Goal: Task Accomplishment & Management: Use online tool/utility

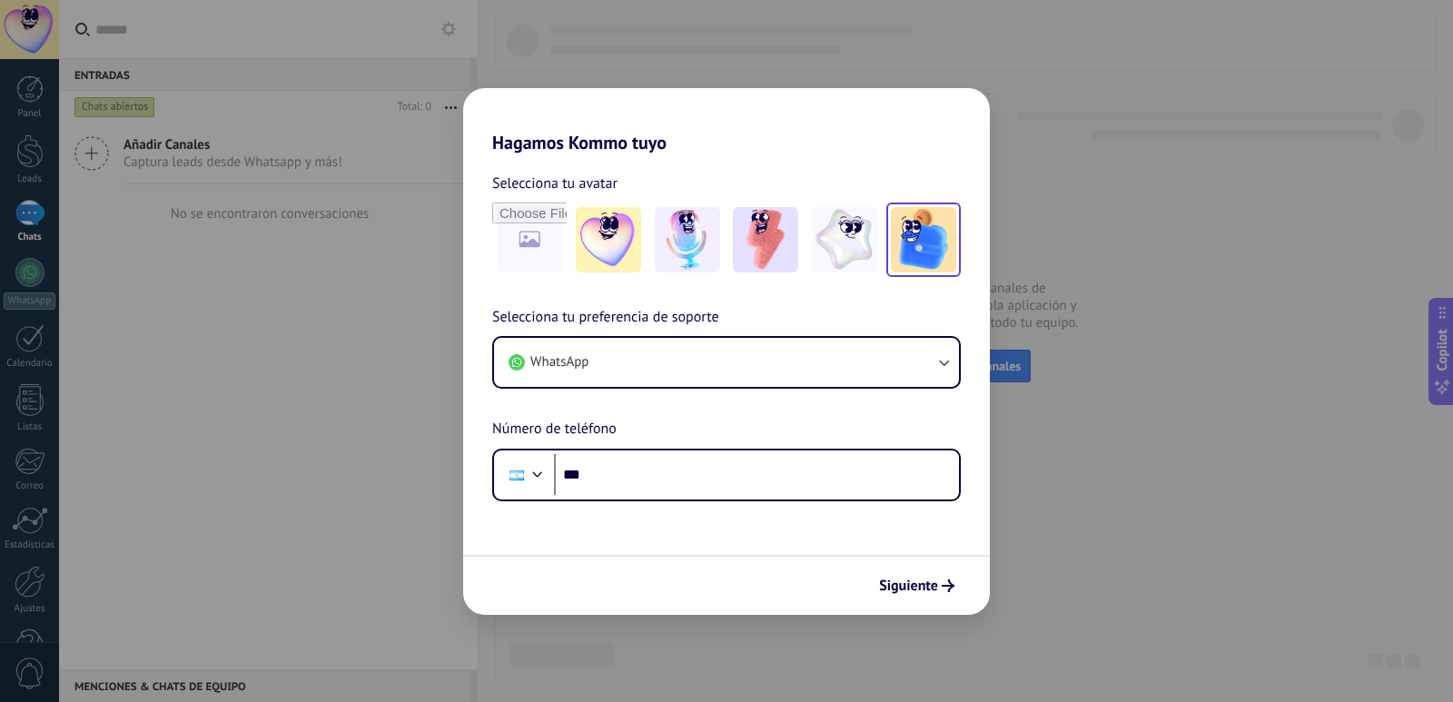
click at [920, 238] on img at bounding box center [923, 239] width 65 height 65
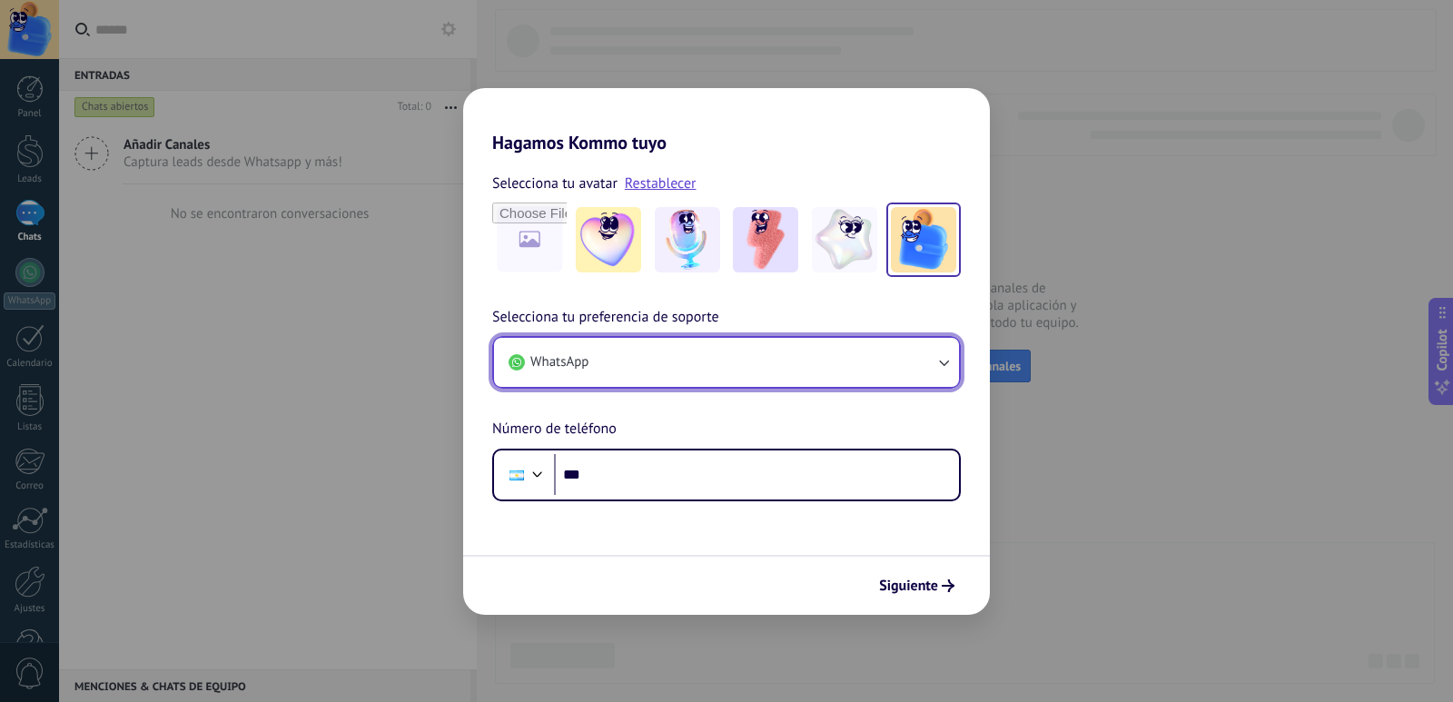
click at [666, 373] on button "WhatsApp" at bounding box center [726, 362] width 465 height 49
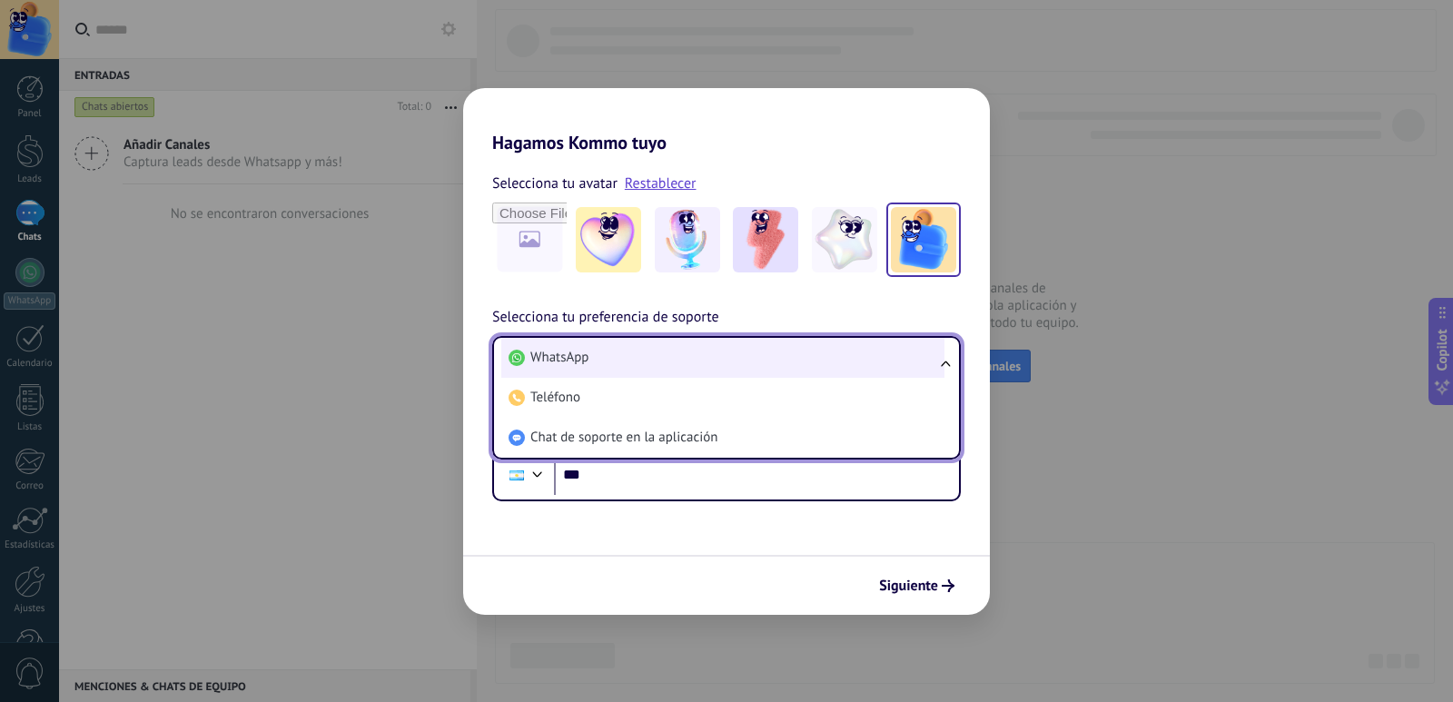
click at [669, 370] on li "WhatsApp" at bounding box center [722, 358] width 443 height 40
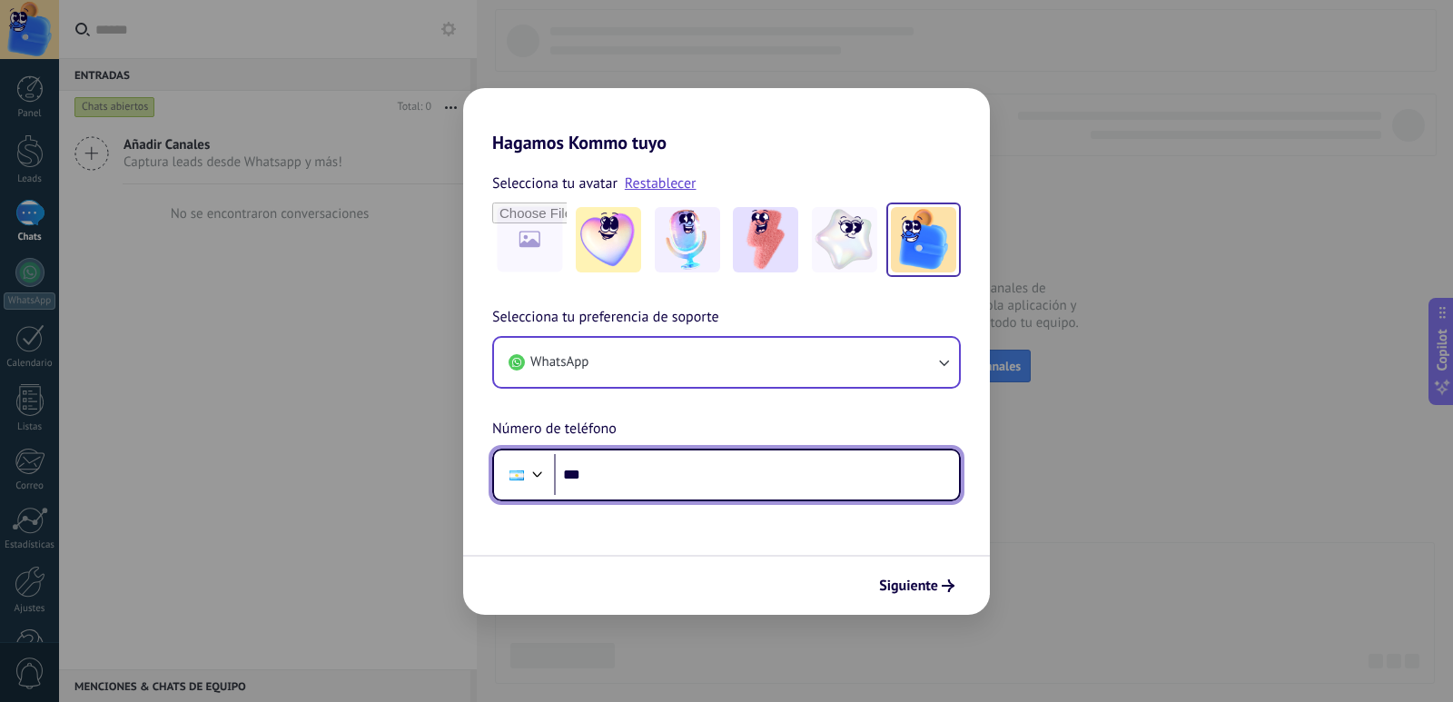
click at [646, 458] on input "***" at bounding box center [756, 475] width 405 height 42
click at [665, 488] on input "***" at bounding box center [756, 475] width 405 height 42
click at [634, 469] on input "***" at bounding box center [756, 475] width 405 height 42
type input "**********"
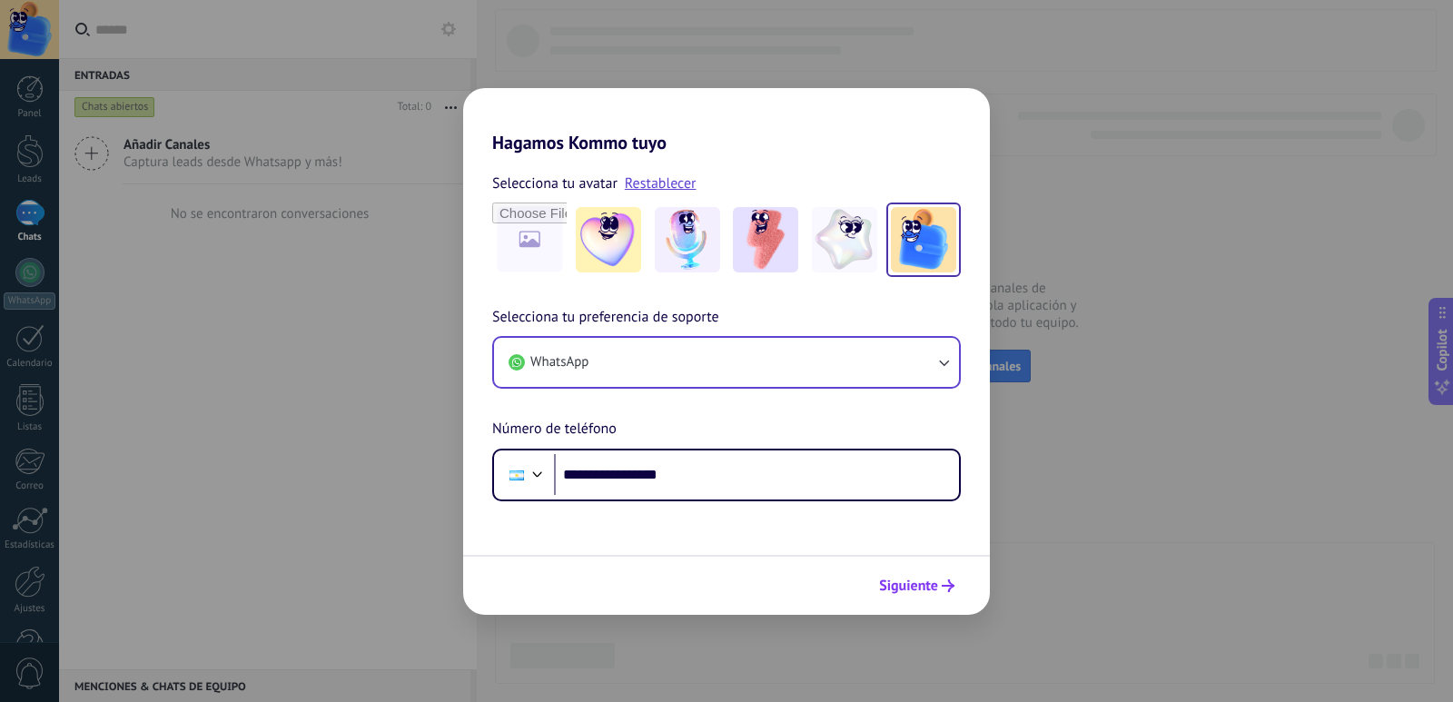
click at [907, 587] on span "Siguiente" at bounding box center [908, 585] width 59 height 13
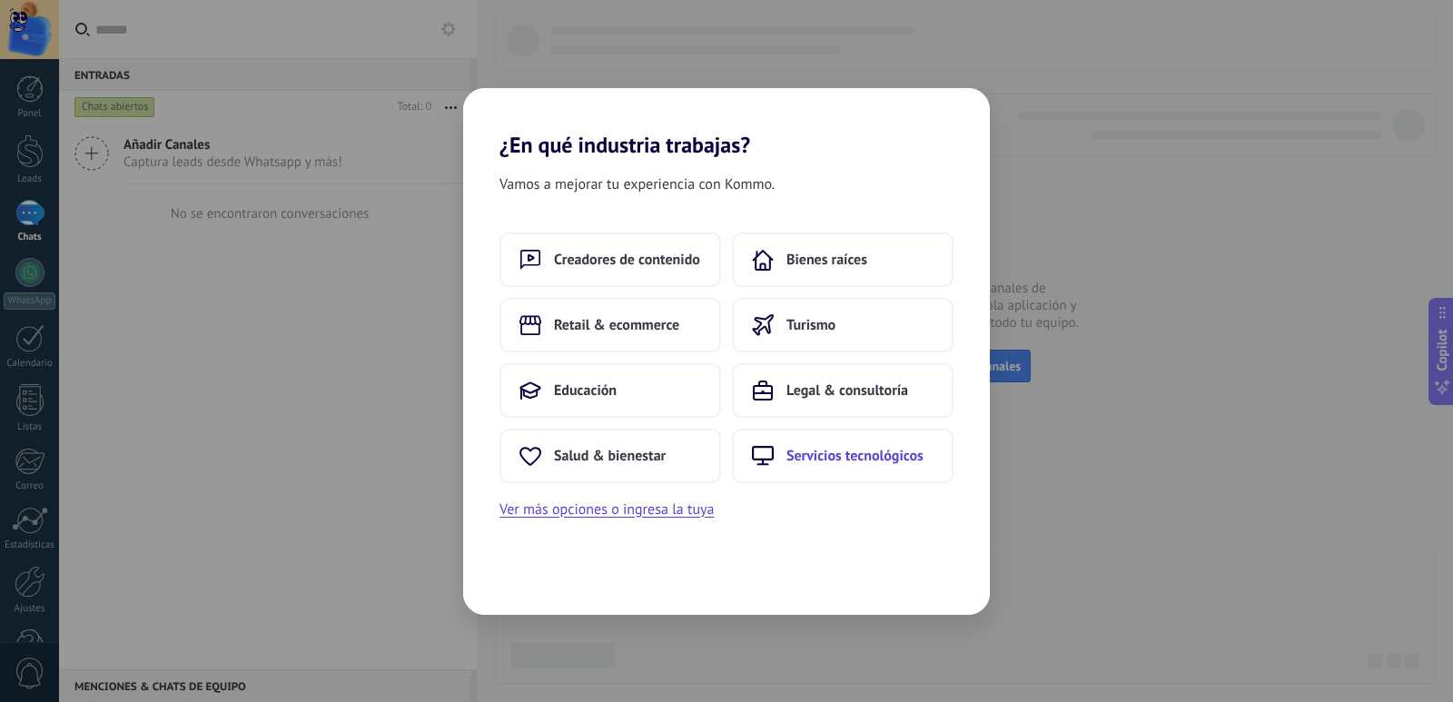
click at [814, 450] on span "Servicios tecnológicos" at bounding box center [854, 456] width 137 height 18
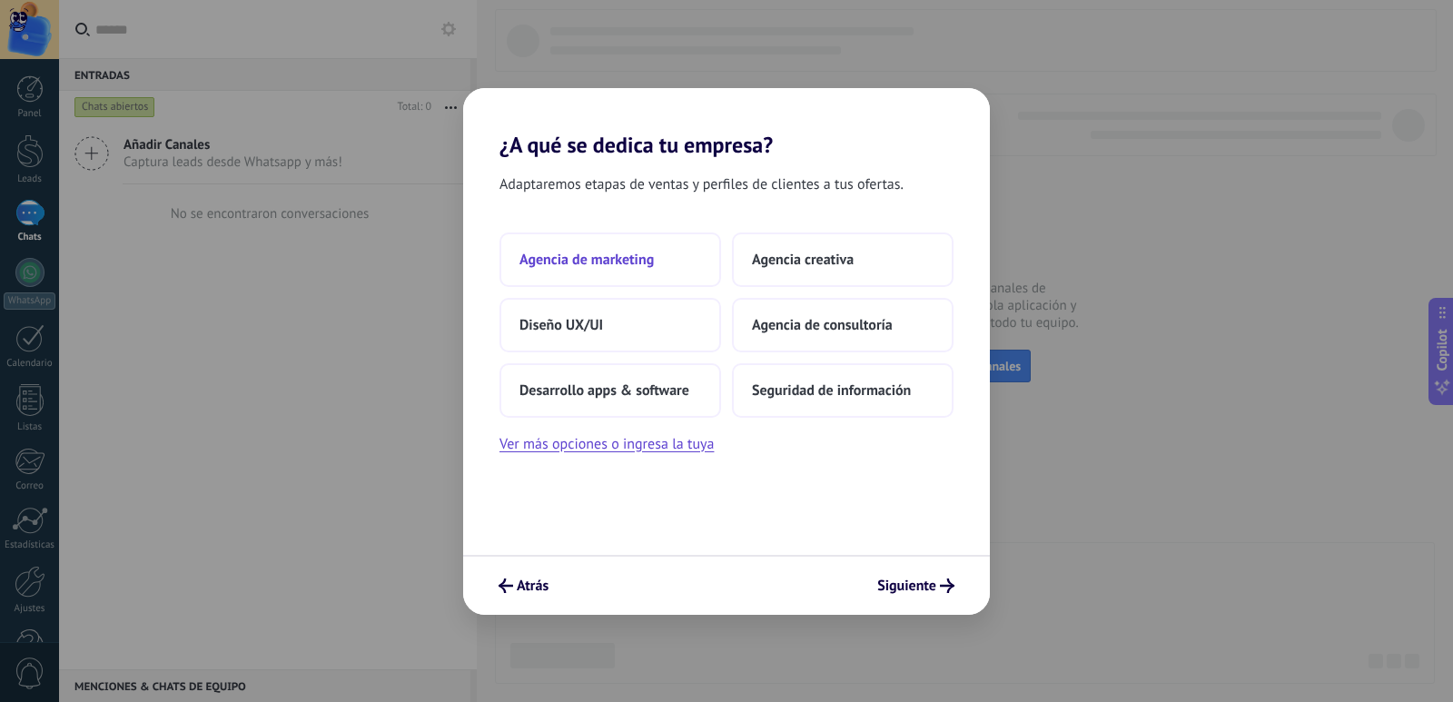
click at [653, 264] on span "Agencia de marketing" at bounding box center [586, 260] width 134 height 18
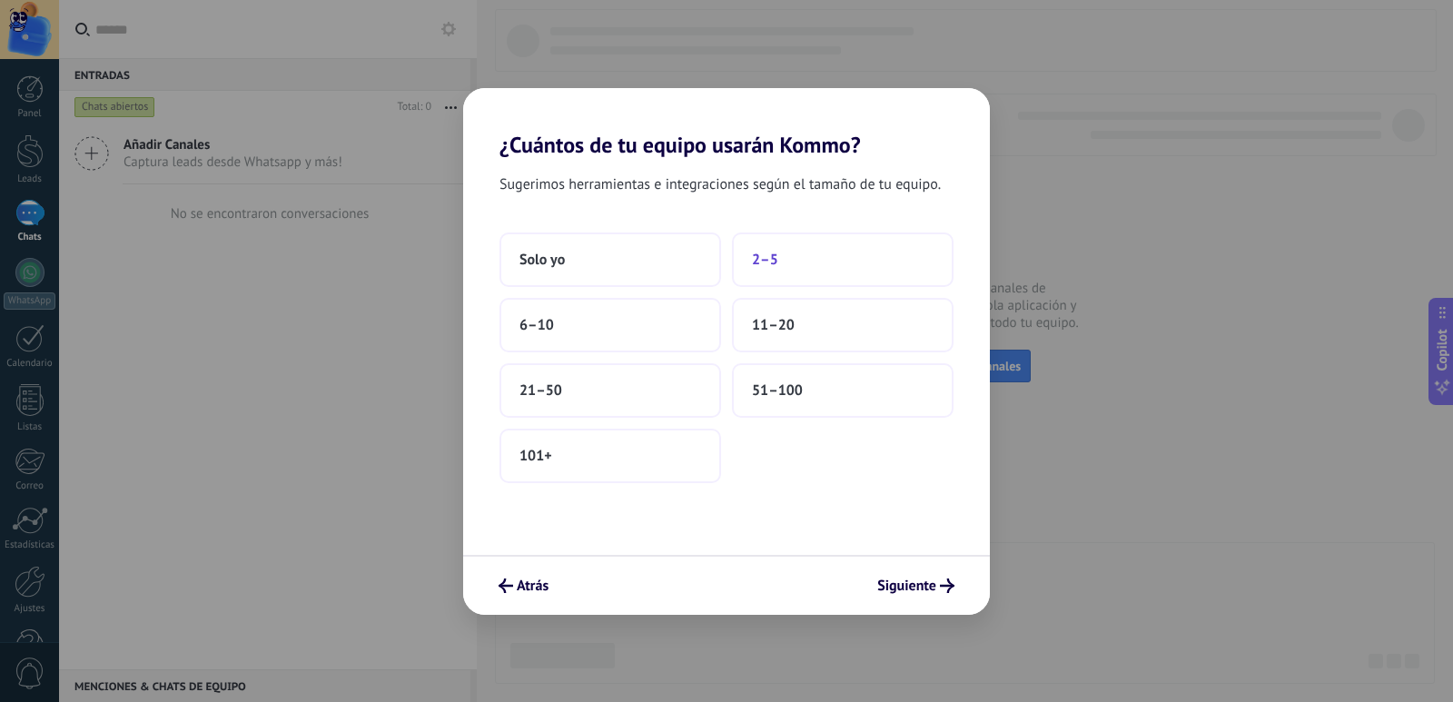
click at [775, 273] on button "2–5" at bounding box center [843, 259] width 222 height 54
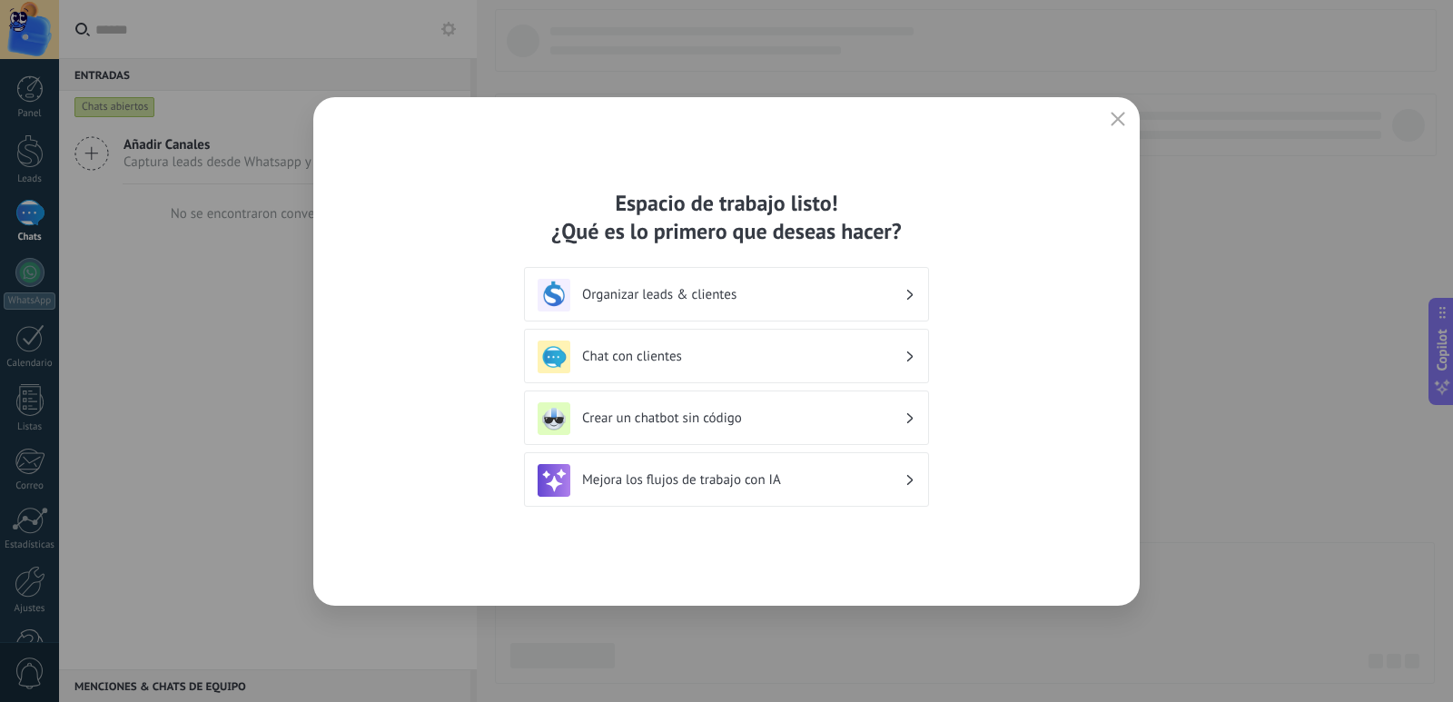
click at [646, 356] on h3 "Chat con clientes" at bounding box center [743, 356] width 322 height 17
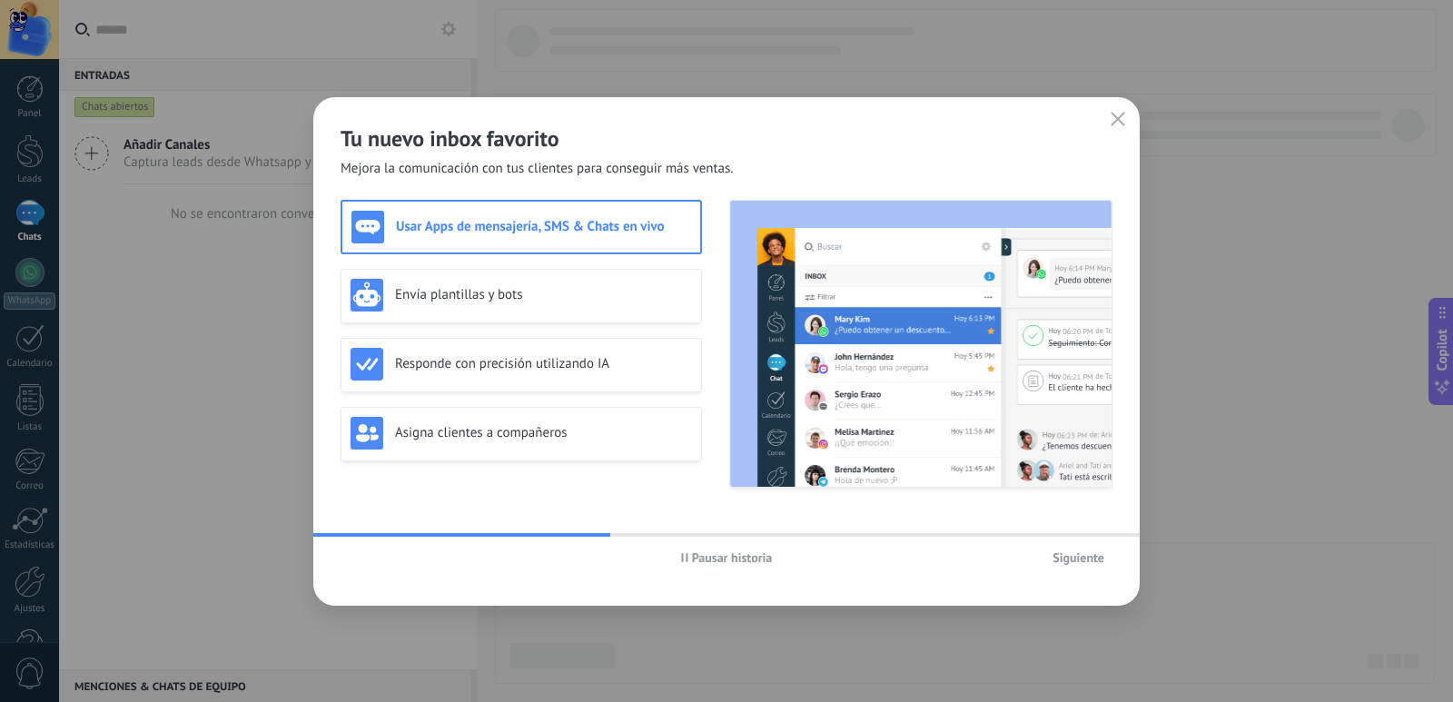
click at [1041, 562] on div "Siguiente" at bounding box center [983, 557] width 257 height 27
click at [1115, 106] on div "Tu nuevo inbox favorito Mejora la comunicación con tus clientes para conseguir …" at bounding box center [726, 351] width 826 height 508
click at [1117, 110] on button "button" at bounding box center [1118, 119] width 24 height 25
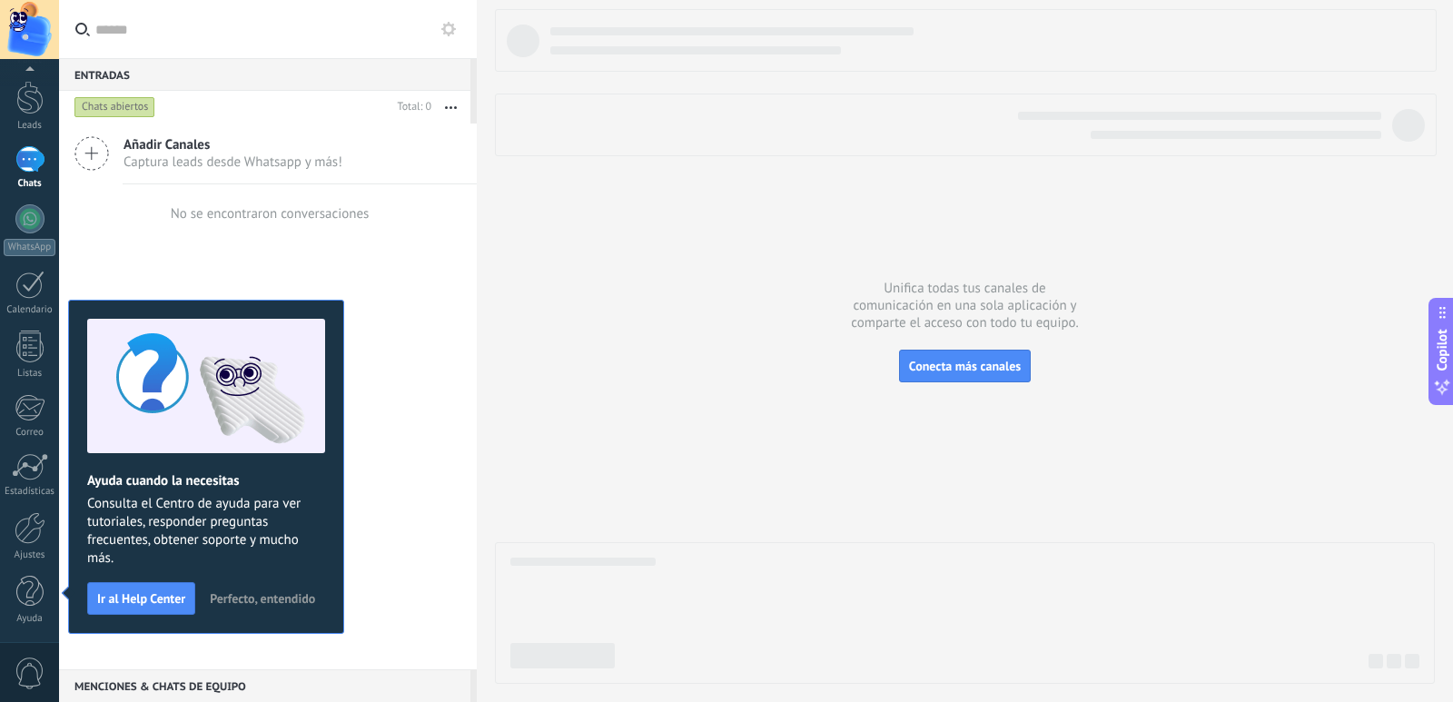
click at [33, 168] on div at bounding box center [29, 159] width 29 height 26
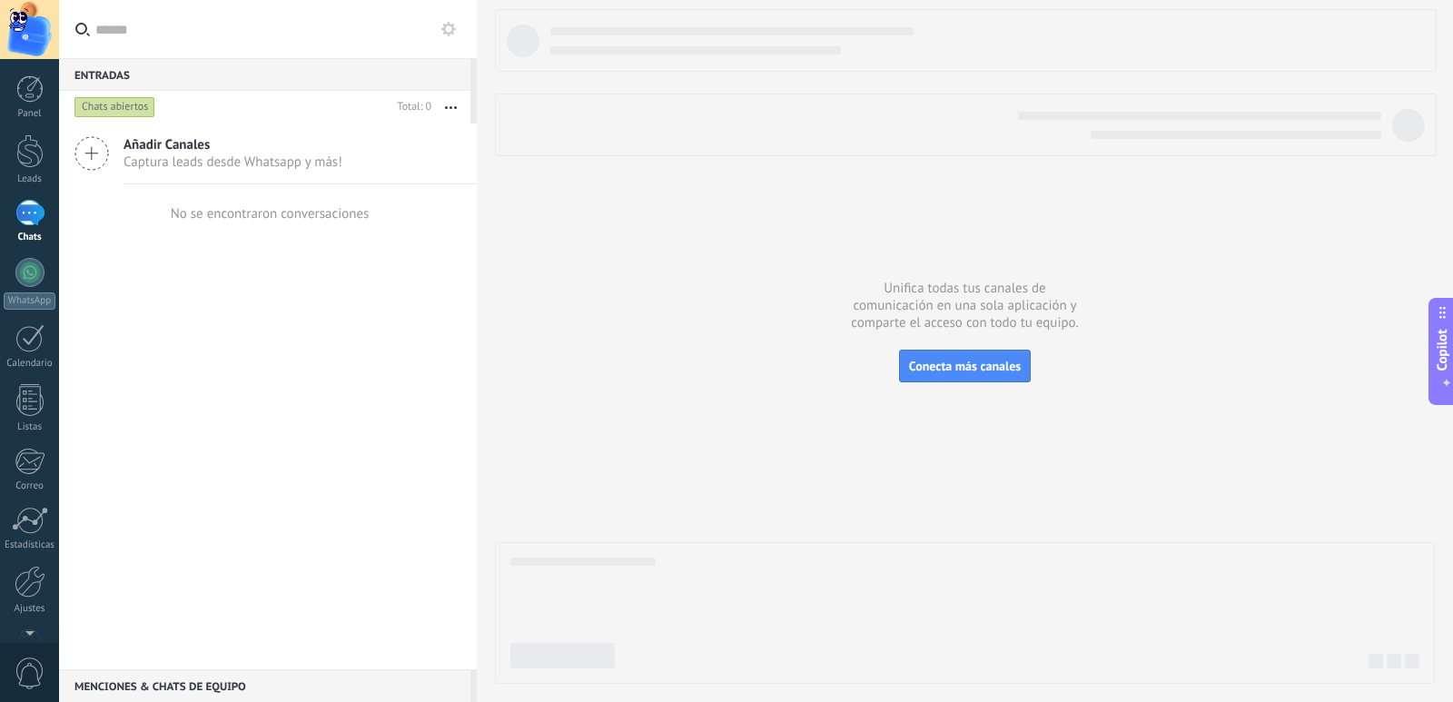
click at [103, 150] on icon at bounding box center [91, 153] width 35 height 35
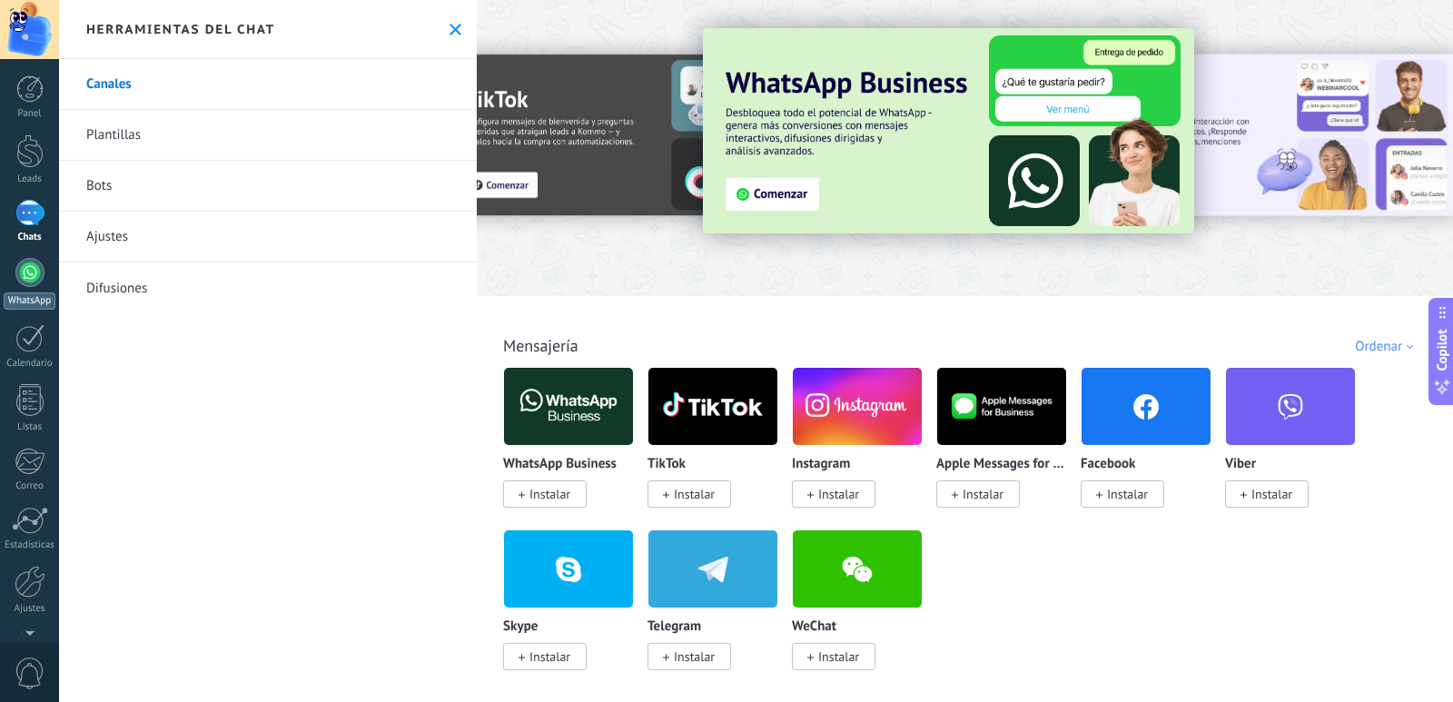
click at [34, 281] on div at bounding box center [29, 272] width 29 height 29
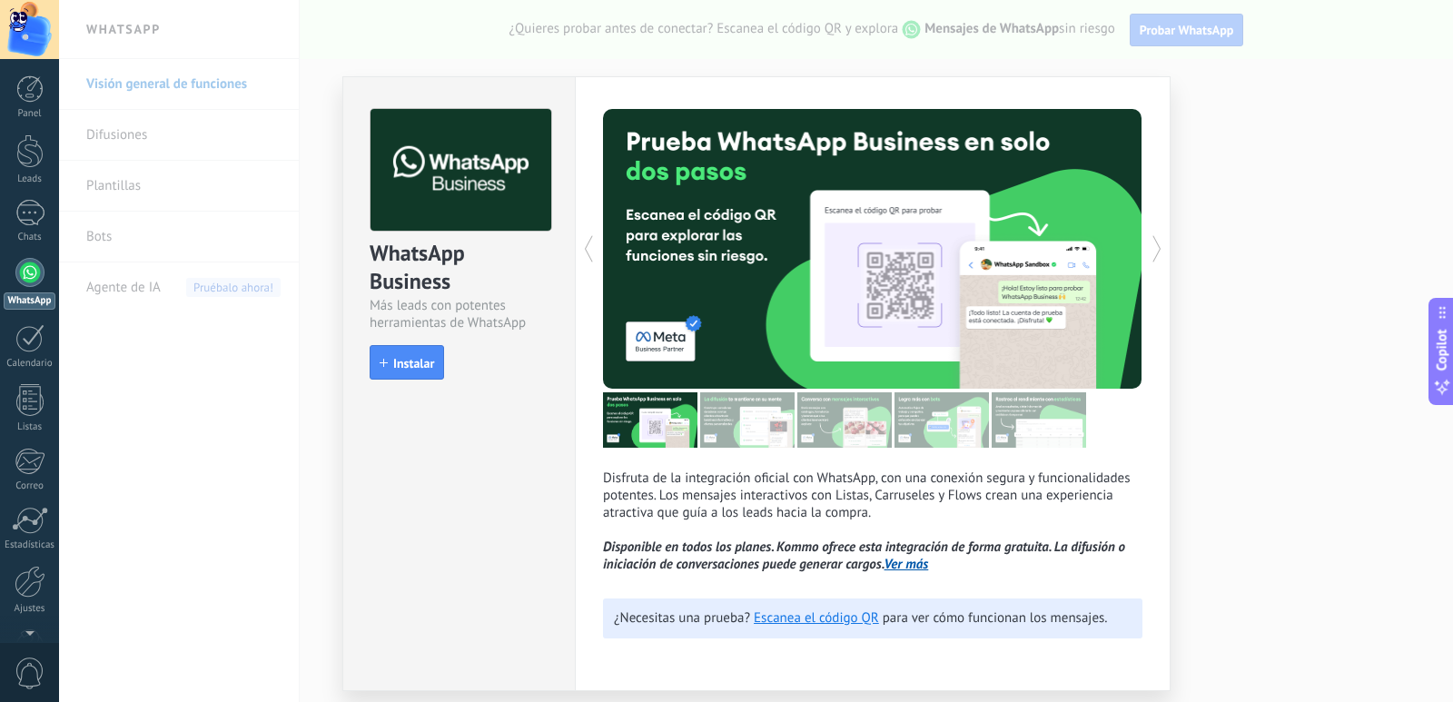
click at [301, 390] on div "WhatsApp Business Más leads con potentes herramientas de WhatsApp install Insta…" at bounding box center [756, 351] width 1394 height 702
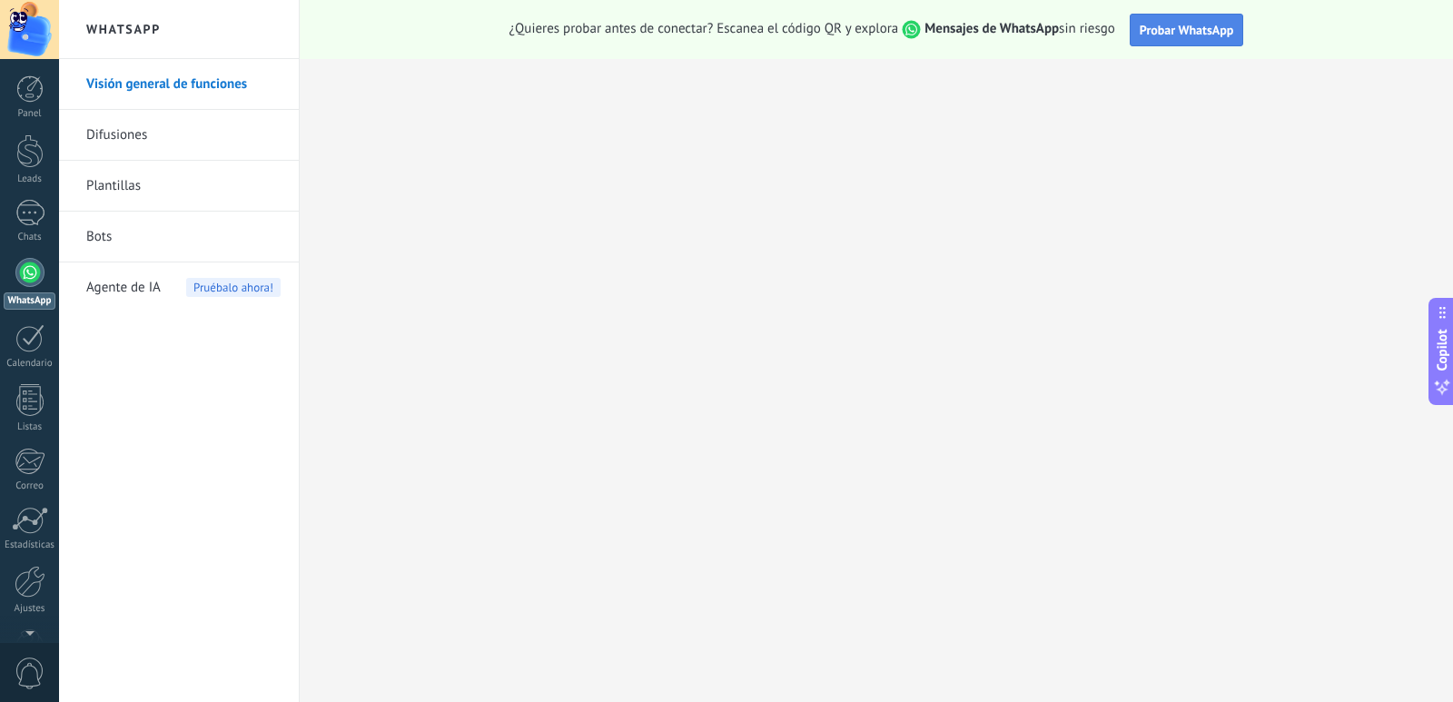
click at [1156, 35] on span "Probar WhatsApp" at bounding box center [1187, 30] width 94 height 16
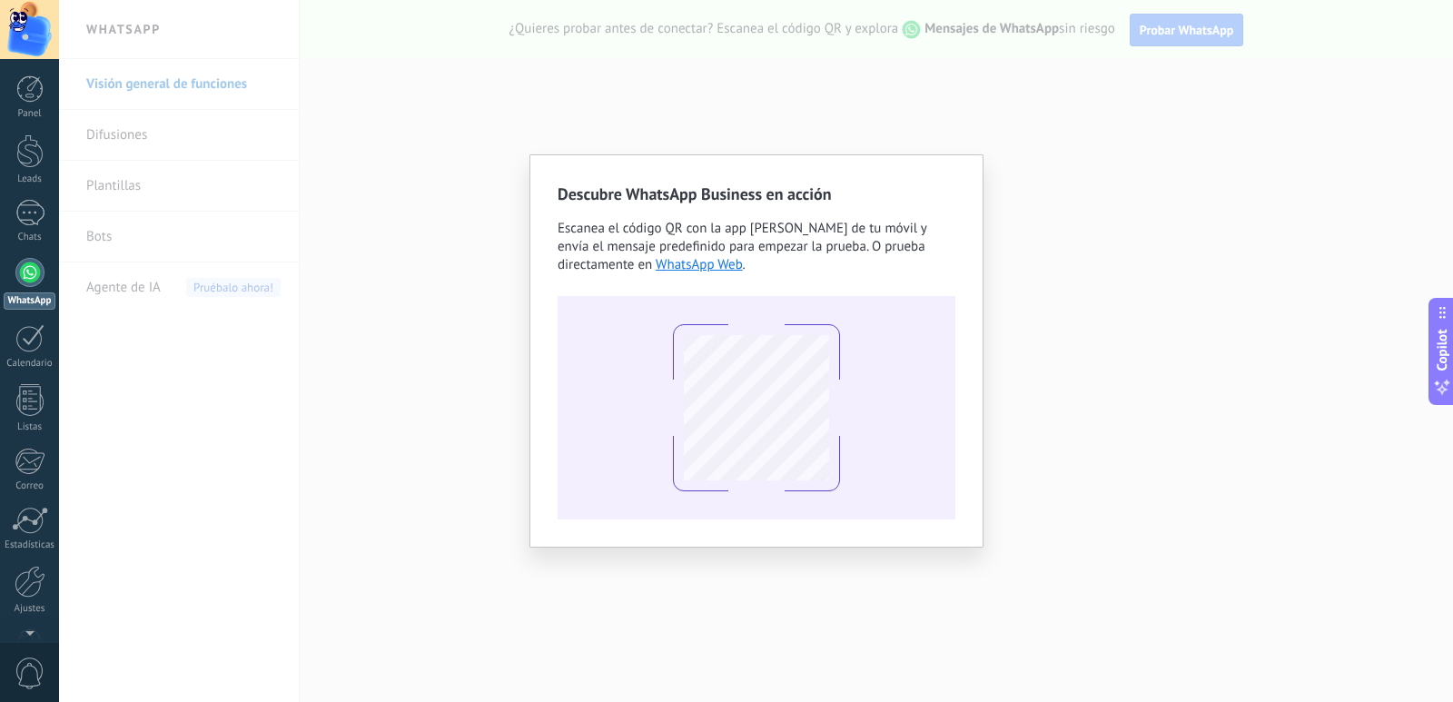
drag, startPoint x: 1261, startPoint y: 322, endPoint x: 1248, endPoint y: 314, distance: 15.9
click at [1248, 315] on div "Descubre WhatsApp Business en acción Escanea el código QR con la app [PERSON_NA…" at bounding box center [756, 351] width 1394 height 702
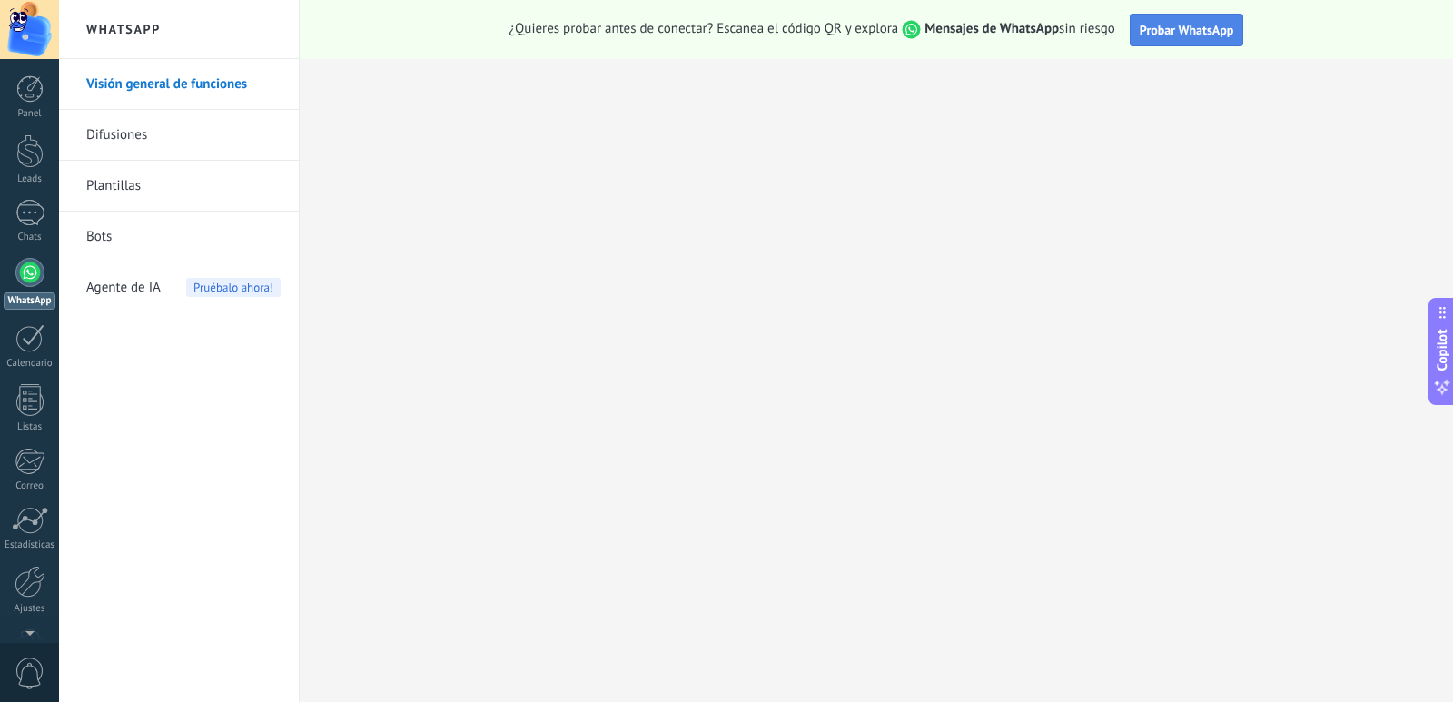
click at [1175, 25] on span "Probar WhatsApp" at bounding box center [1187, 30] width 94 height 16
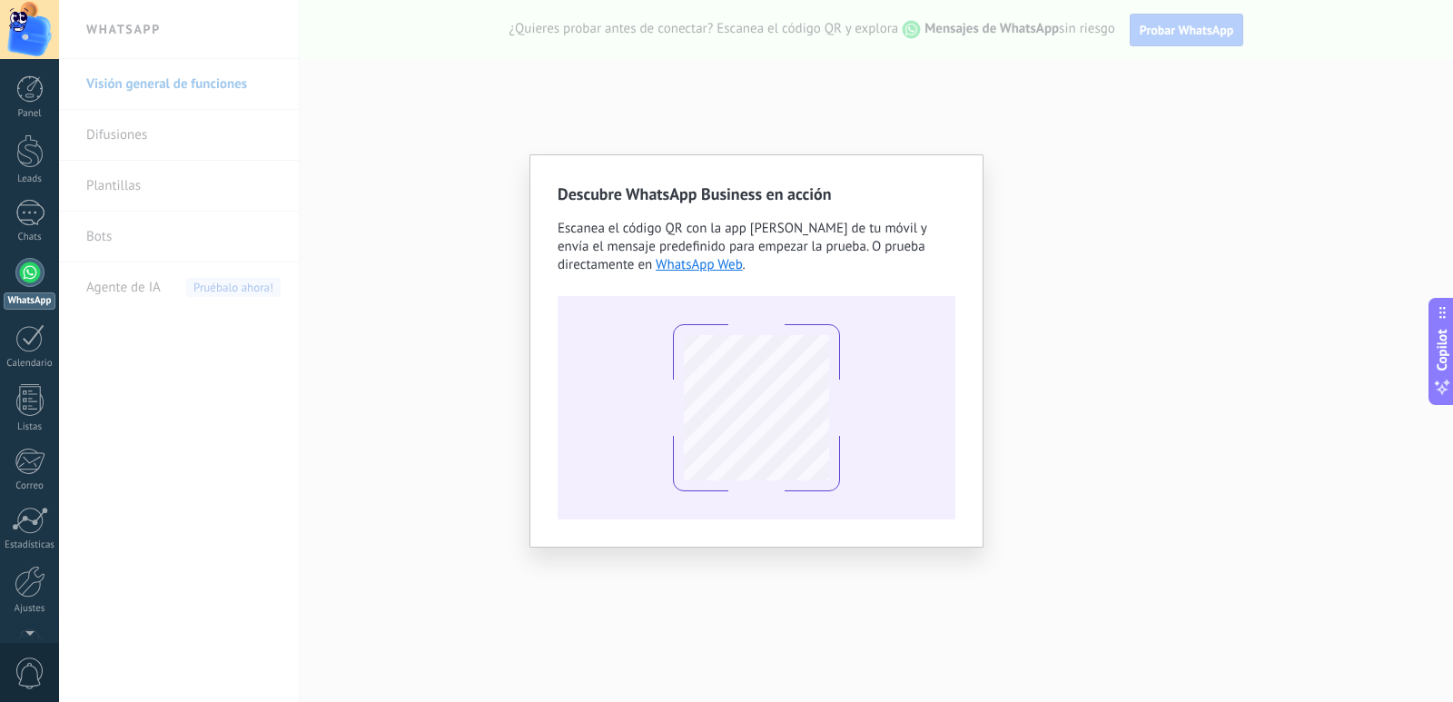
click at [846, 165] on div "Descubre WhatsApp Business en acción Escanea el código QR con la app [PERSON_NA…" at bounding box center [756, 350] width 454 height 393
click at [848, 112] on div "Descubre WhatsApp Business en acción Escanea el código QR con la app [PERSON_NA…" at bounding box center [756, 351] width 1394 height 702
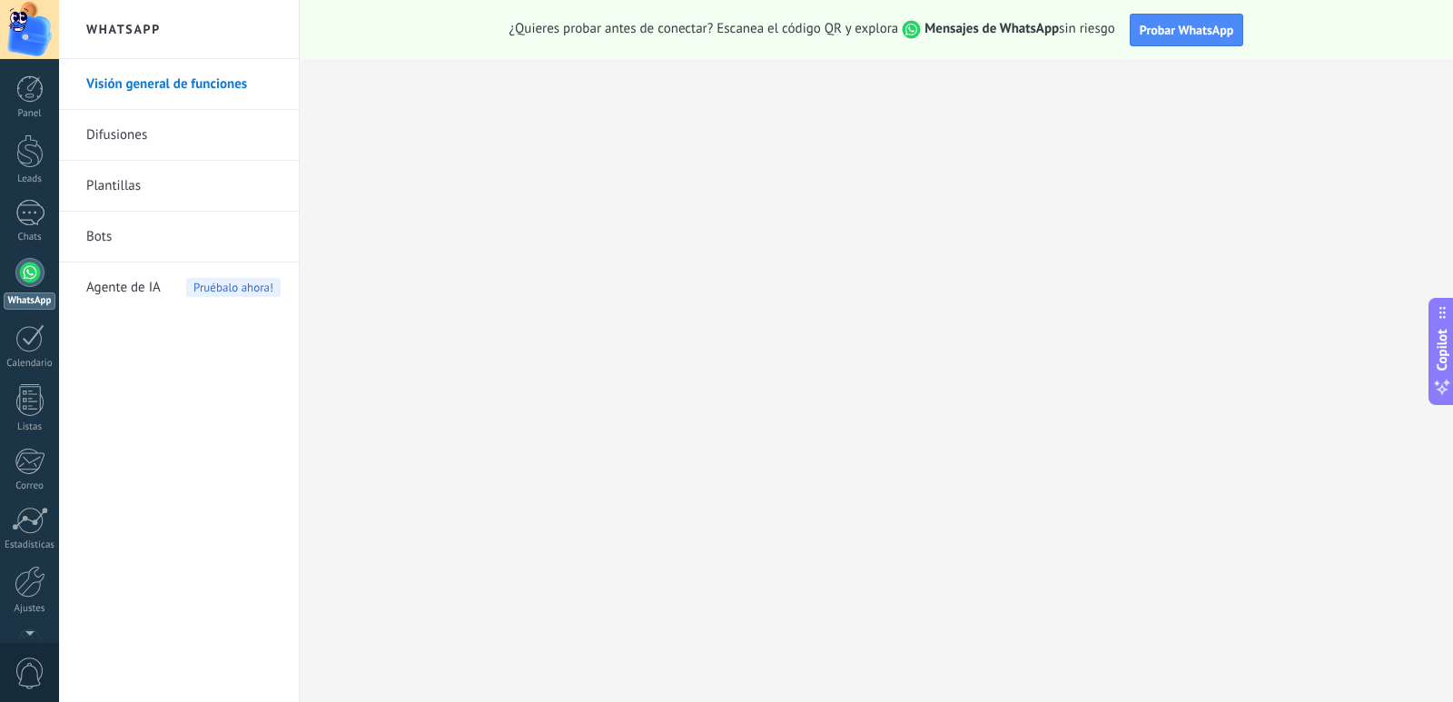
click at [745, 32] on span "¿Quieres probar antes de conectar? Escanea el código QR y explora Mensajes de W…" at bounding box center [812, 29] width 606 height 19
drag, startPoint x: 952, startPoint y: 30, endPoint x: 1104, endPoint y: 31, distance: 151.6
click at [1104, 31] on span "¿Quieres probar antes de conectar? Escanea el código QR y explora Mensajes de W…" at bounding box center [812, 29] width 606 height 19
click at [38, 221] on div at bounding box center [29, 213] width 29 height 26
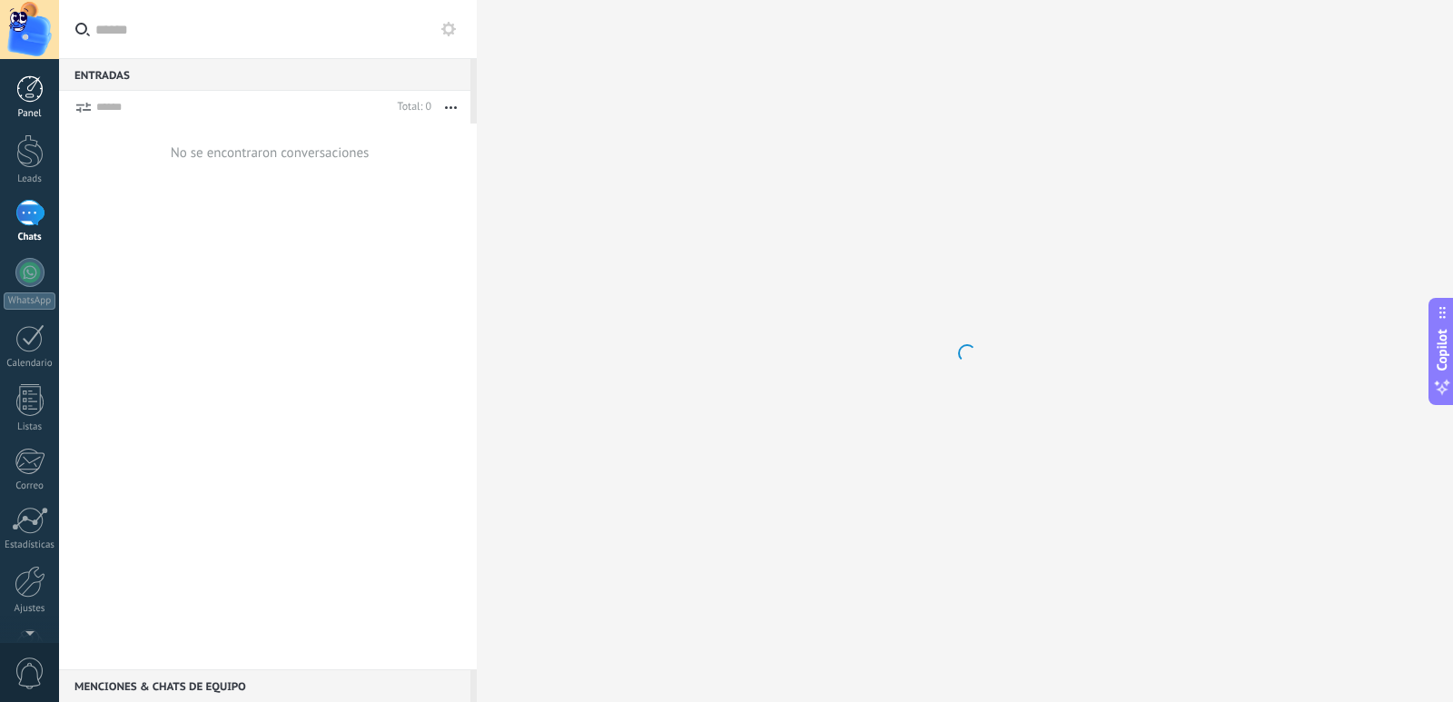
click at [24, 98] on div at bounding box center [29, 88] width 27 height 27
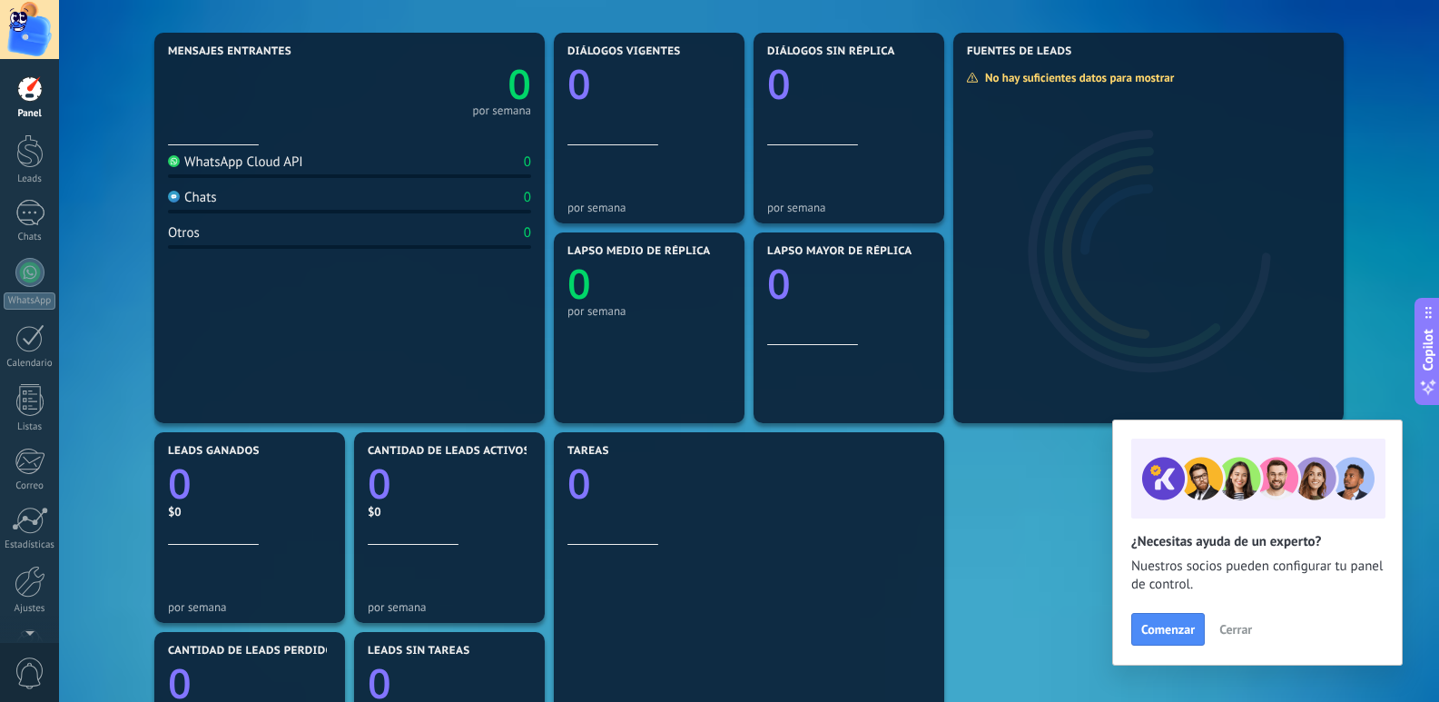
scroll to position [454, 0]
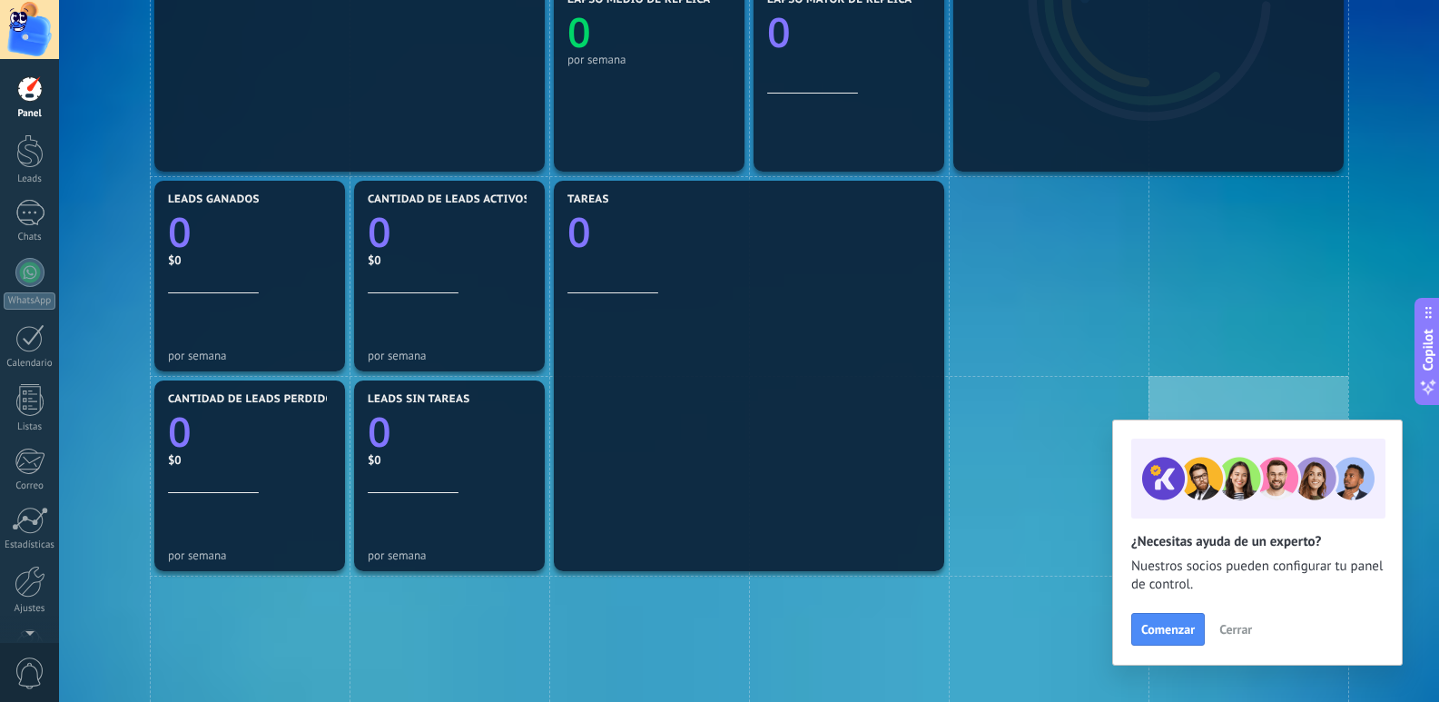
click at [1240, 635] on span "Cerrar" at bounding box center [1235, 629] width 33 height 13
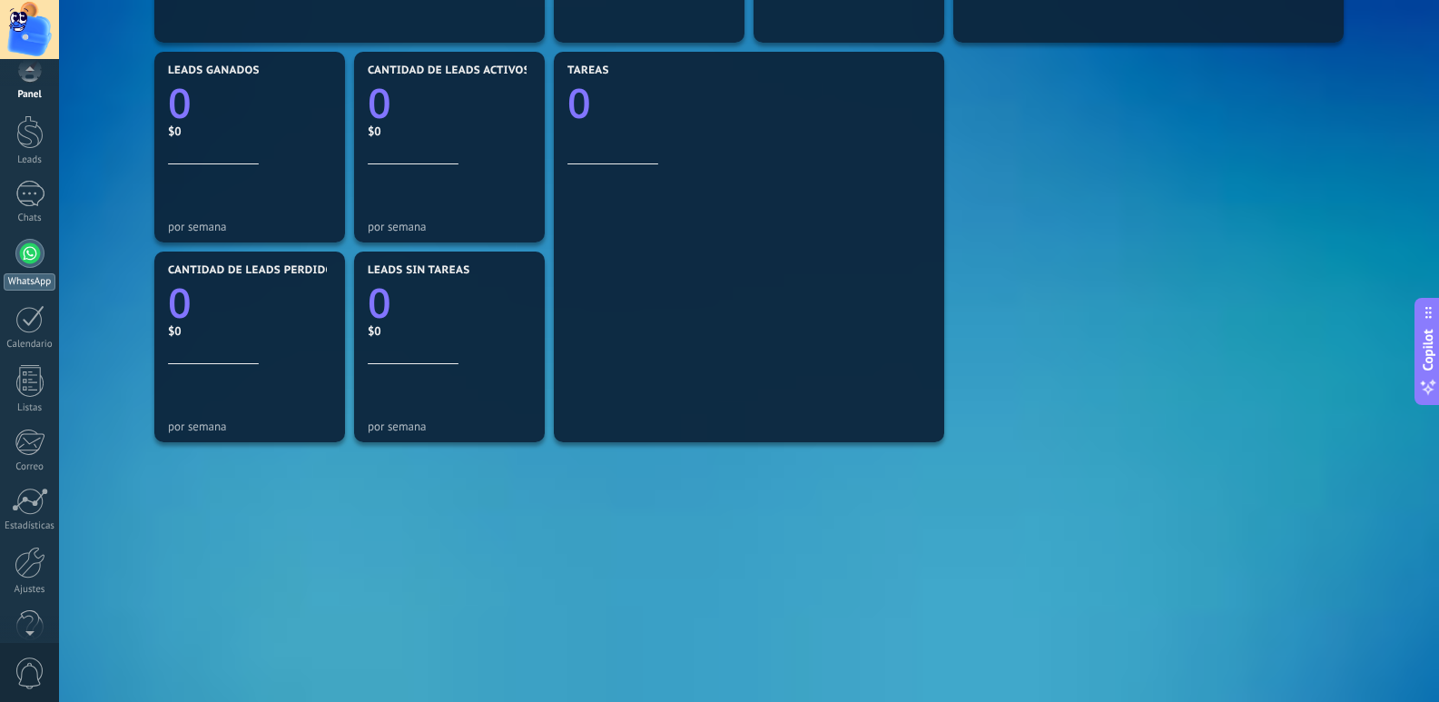
scroll to position [0, 0]
click at [29, 258] on div at bounding box center [29, 272] width 29 height 29
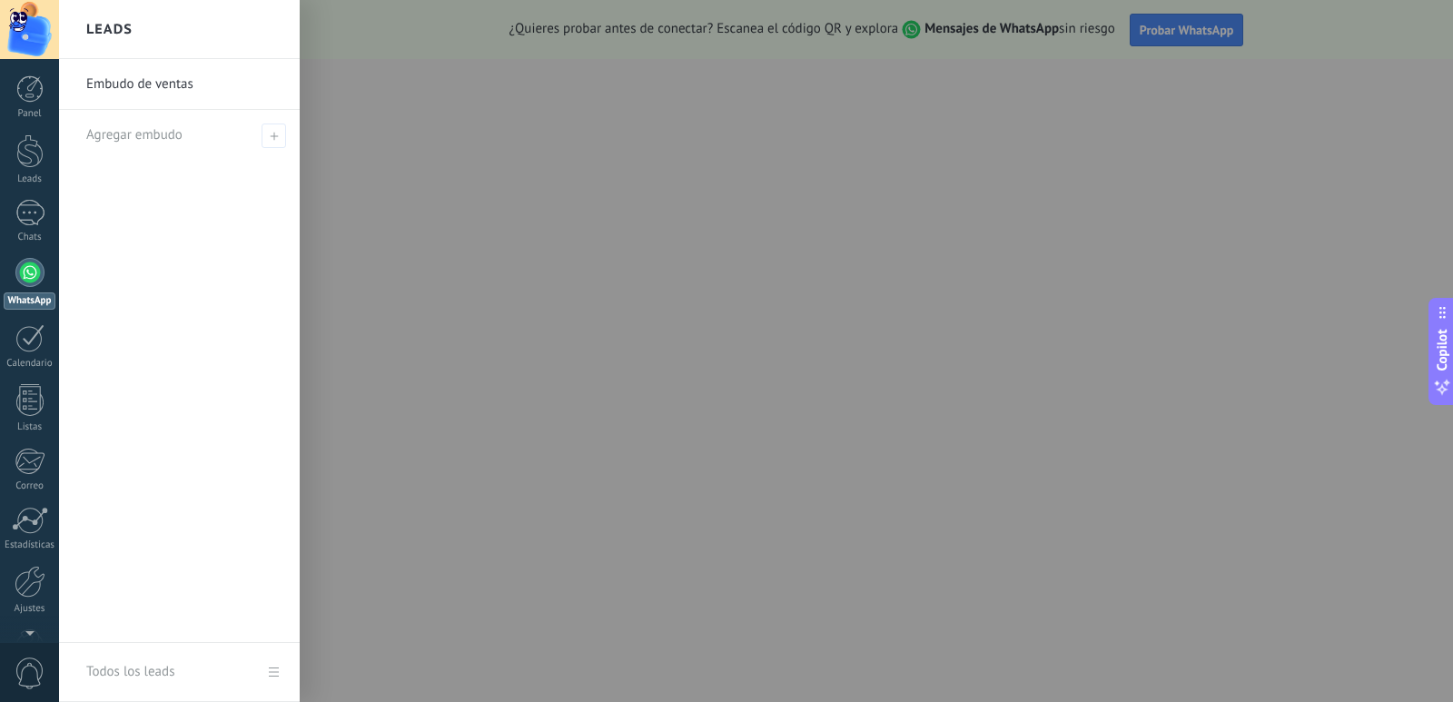
click at [656, 327] on div at bounding box center [785, 351] width 1453 height 702
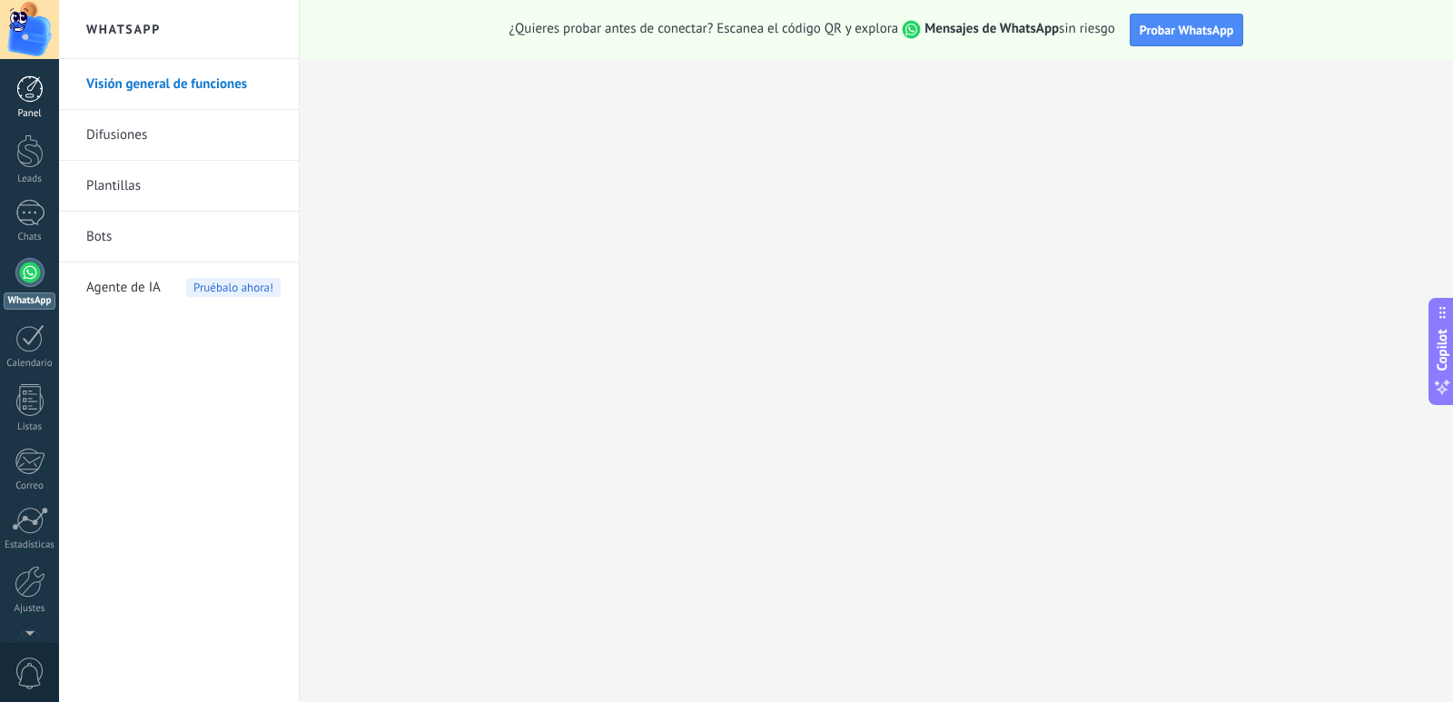
click at [23, 111] on div "Panel" at bounding box center [30, 114] width 53 height 12
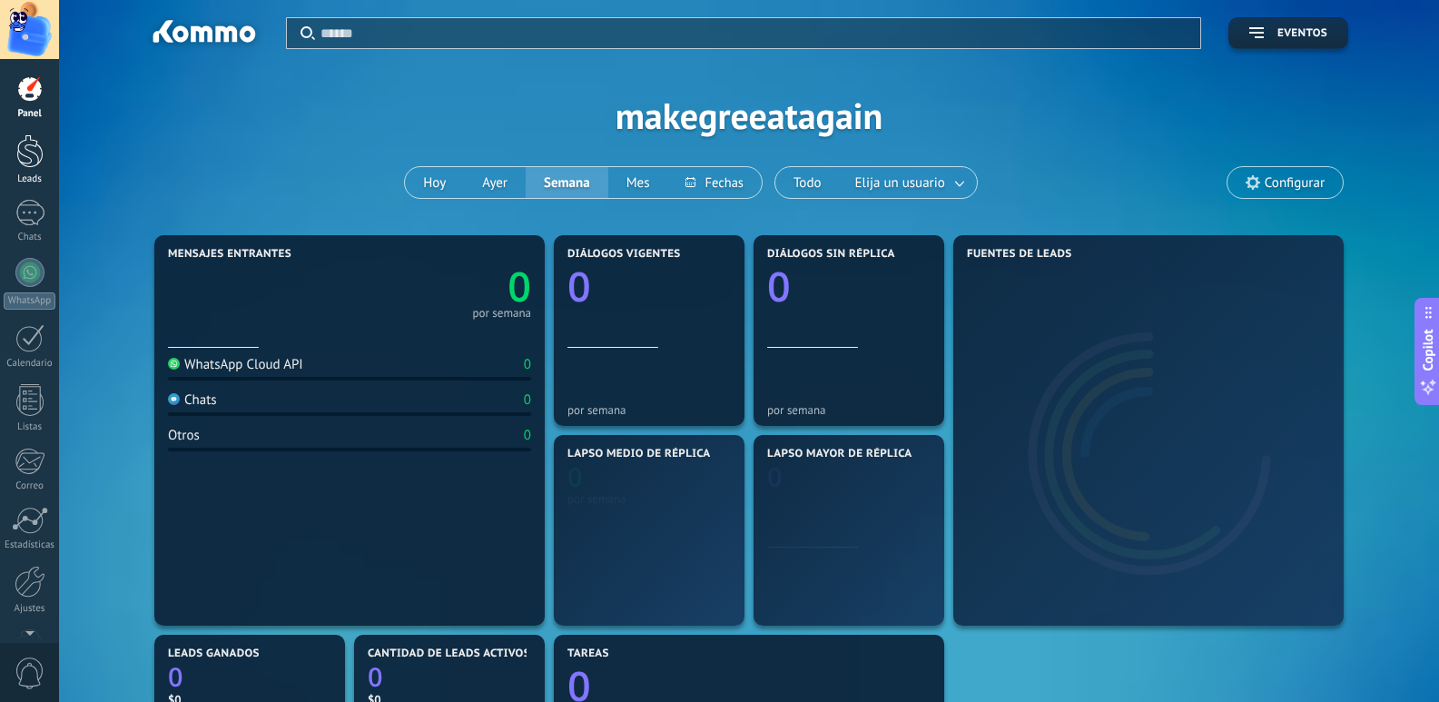
click at [27, 153] on div at bounding box center [29, 151] width 27 height 34
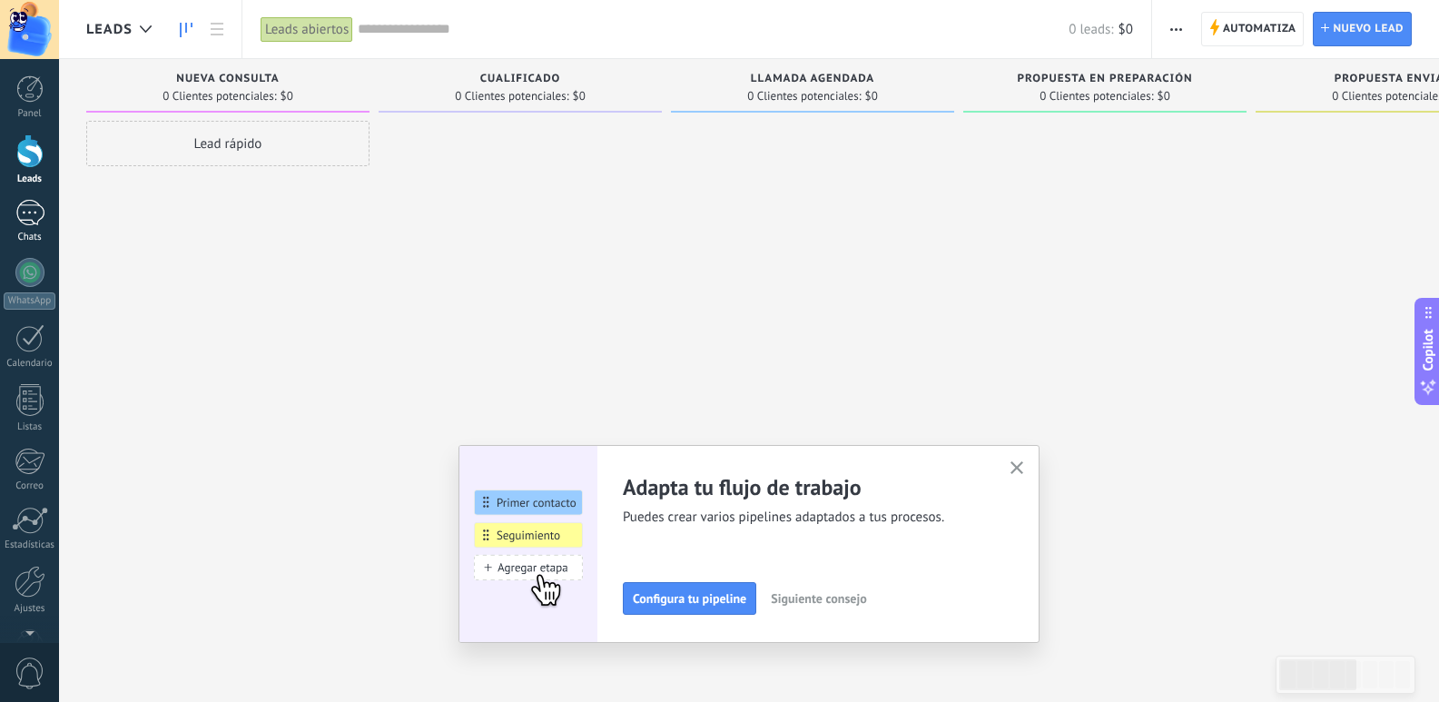
click at [34, 212] on div at bounding box center [29, 213] width 29 height 26
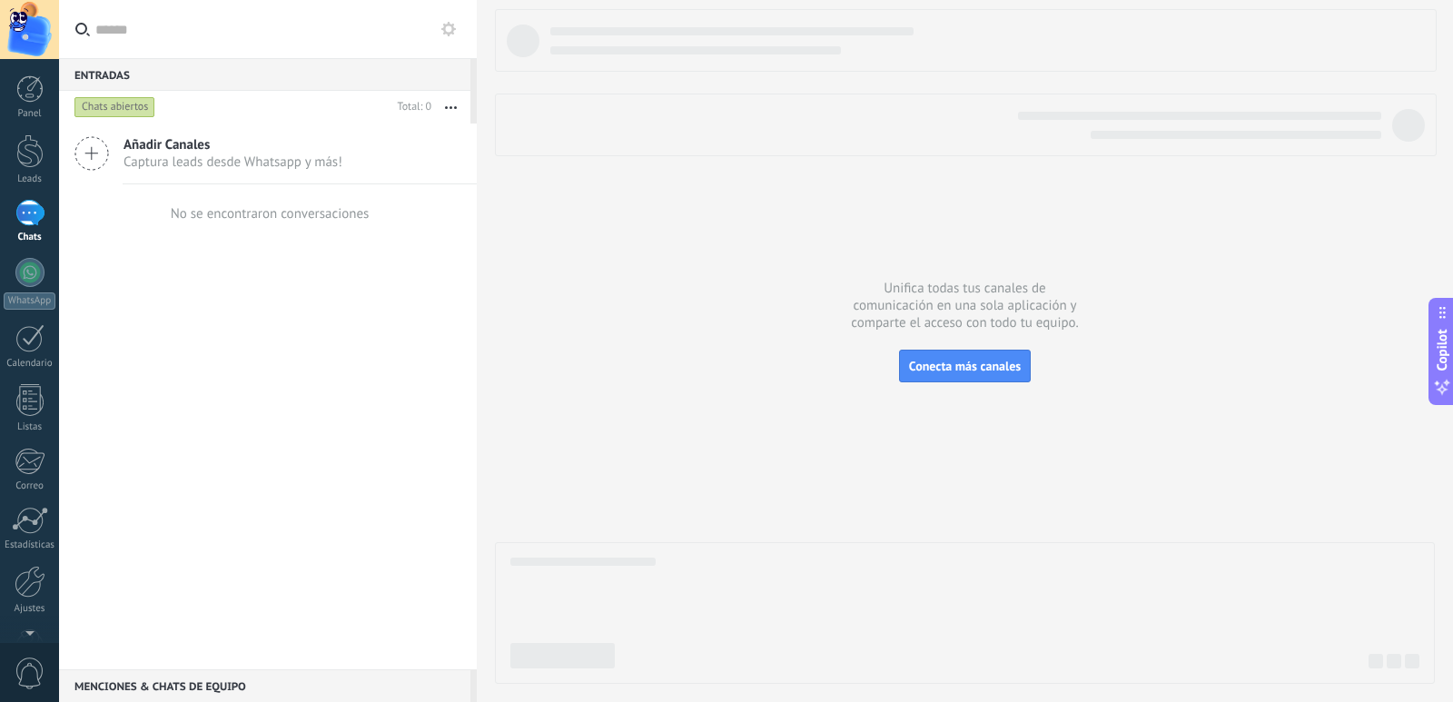
click at [445, 37] on button at bounding box center [449, 29] width 22 height 22
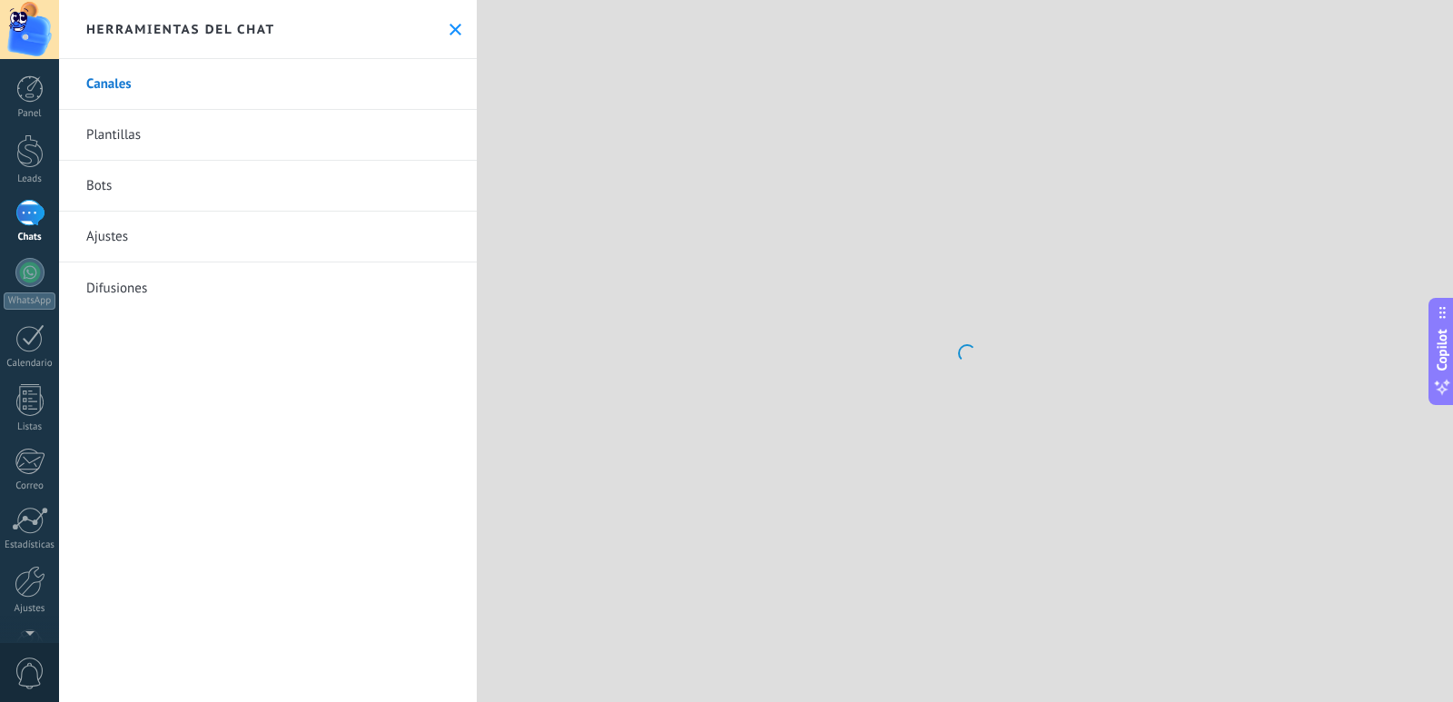
click at [445, 37] on div "Herramientas del chat" at bounding box center [268, 29] width 418 height 59
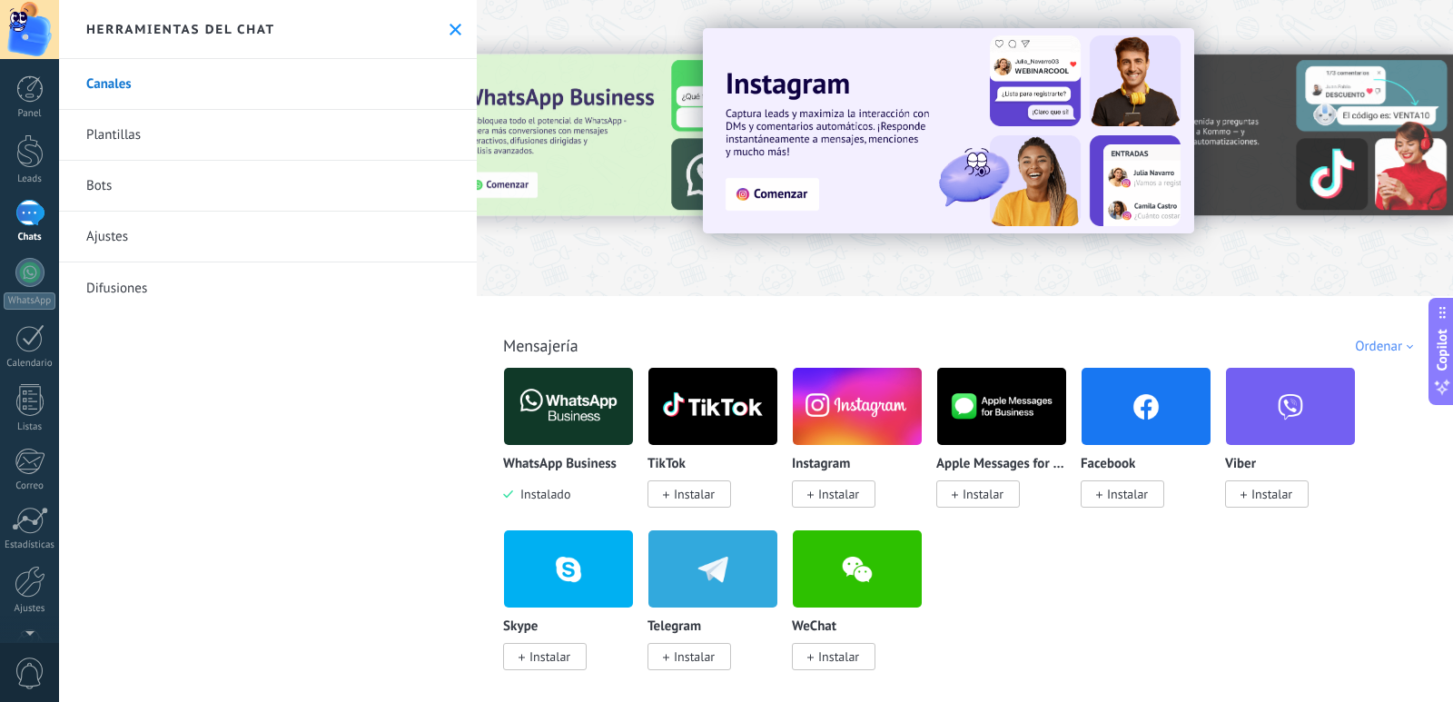
click at [131, 232] on link "Ajustes" at bounding box center [268, 237] width 418 height 51
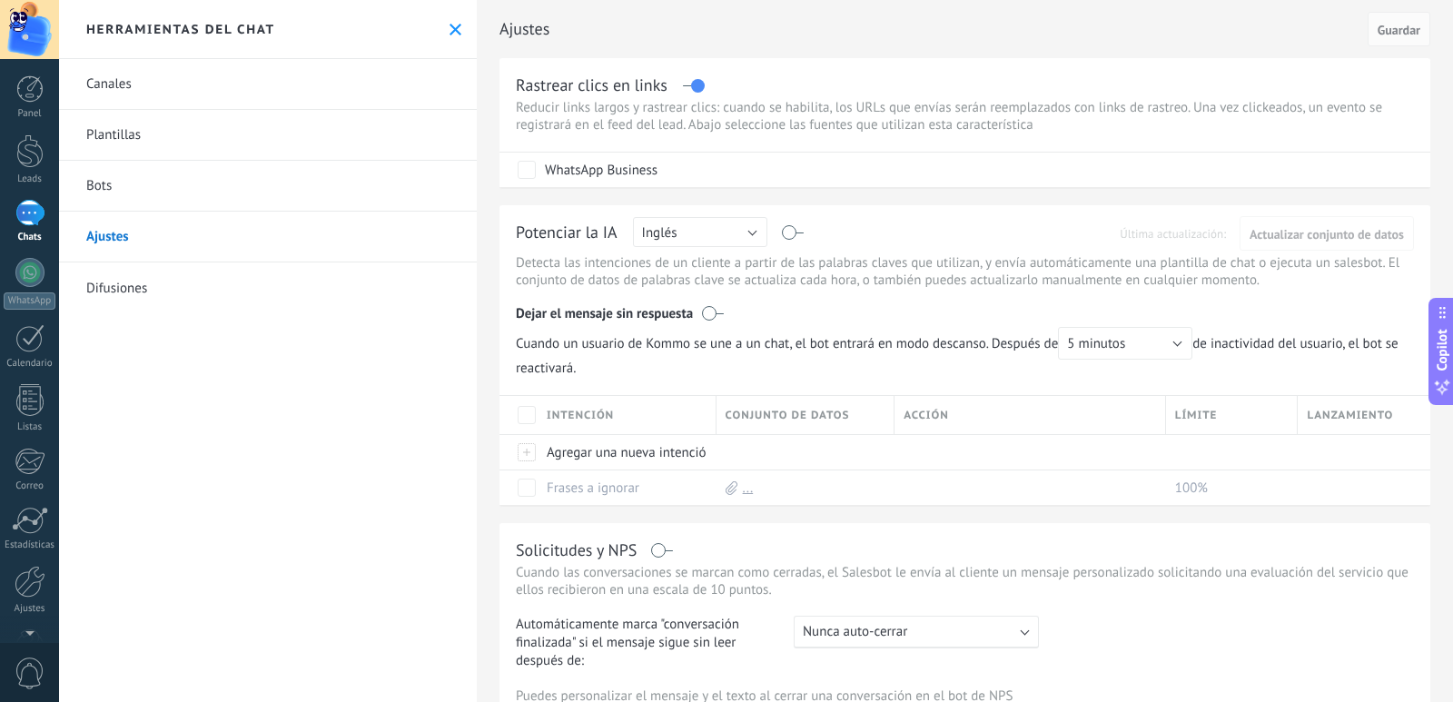
click at [160, 86] on link "Canales" at bounding box center [268, 84] width 418 height 51
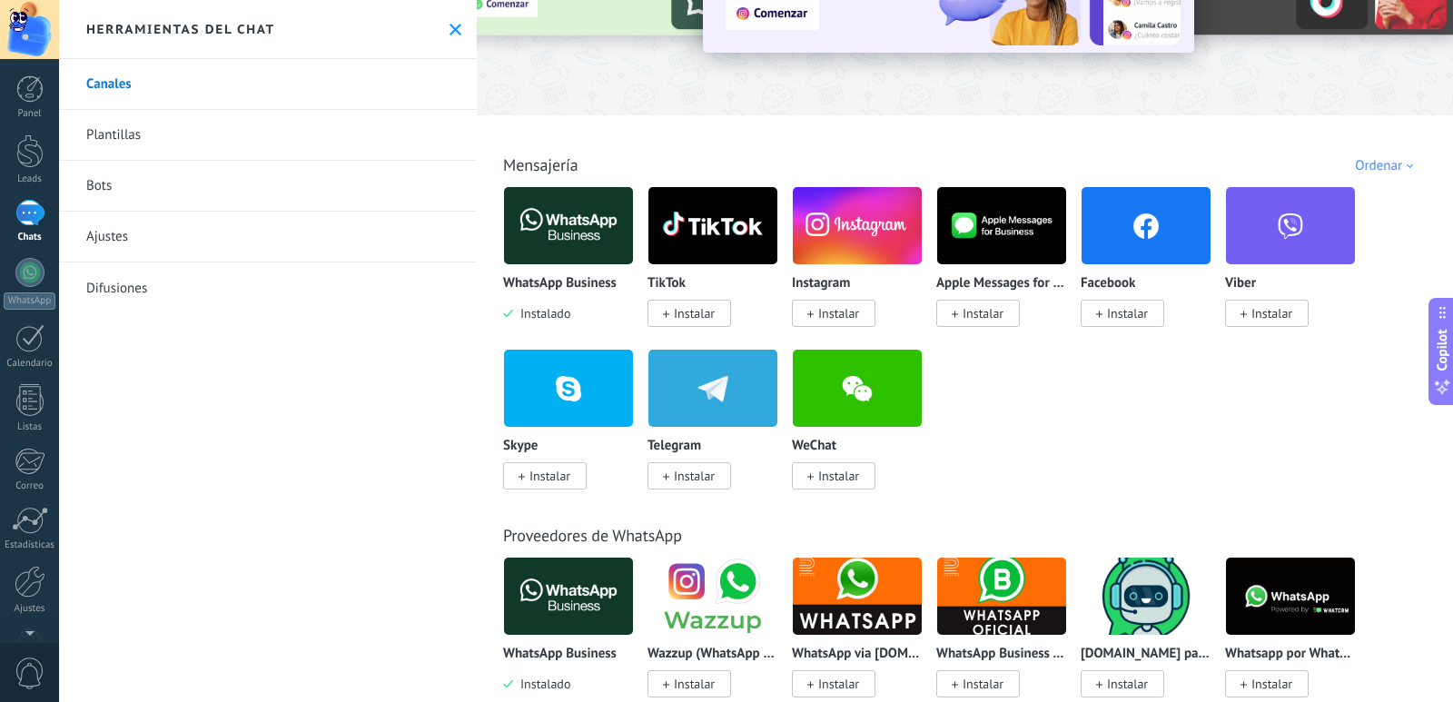
scroll to position [182, 0]
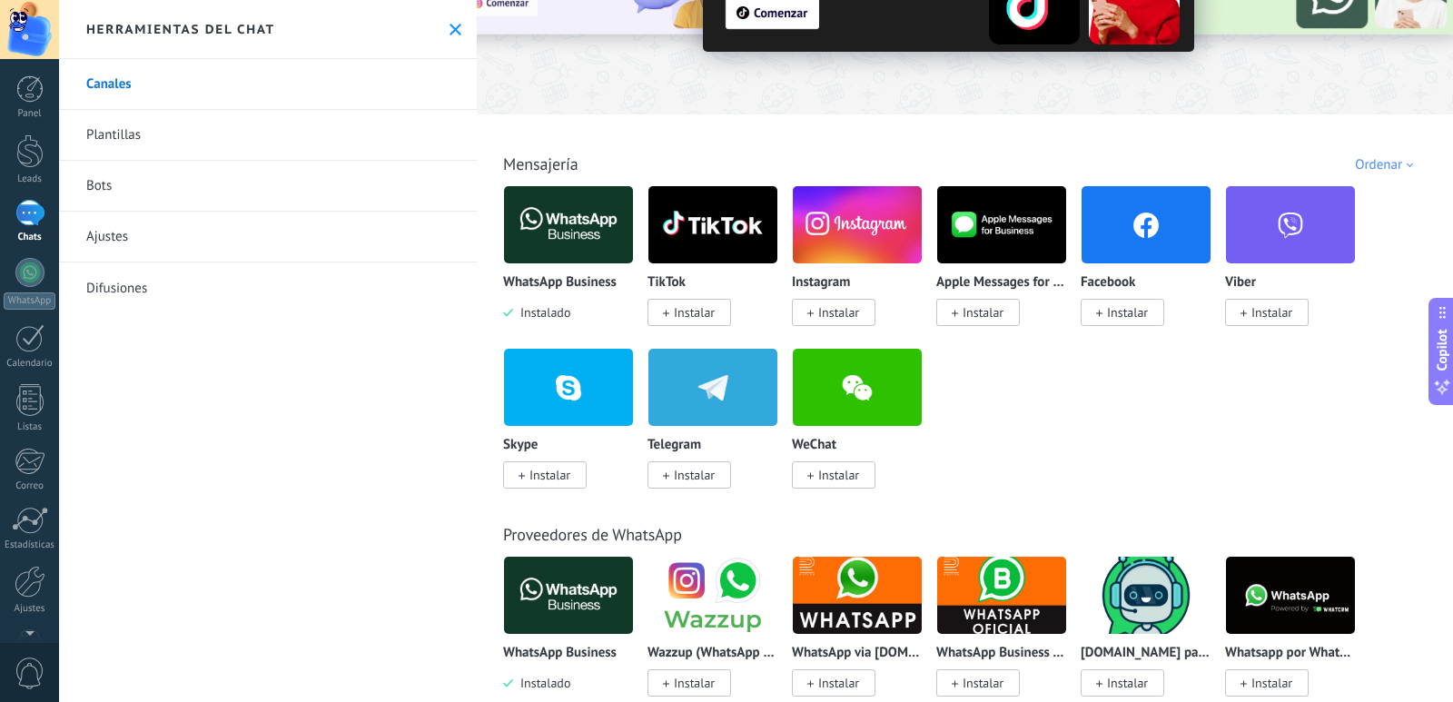
click at [575, 219] on img at bounding box center [568, 225] width 129 height 88
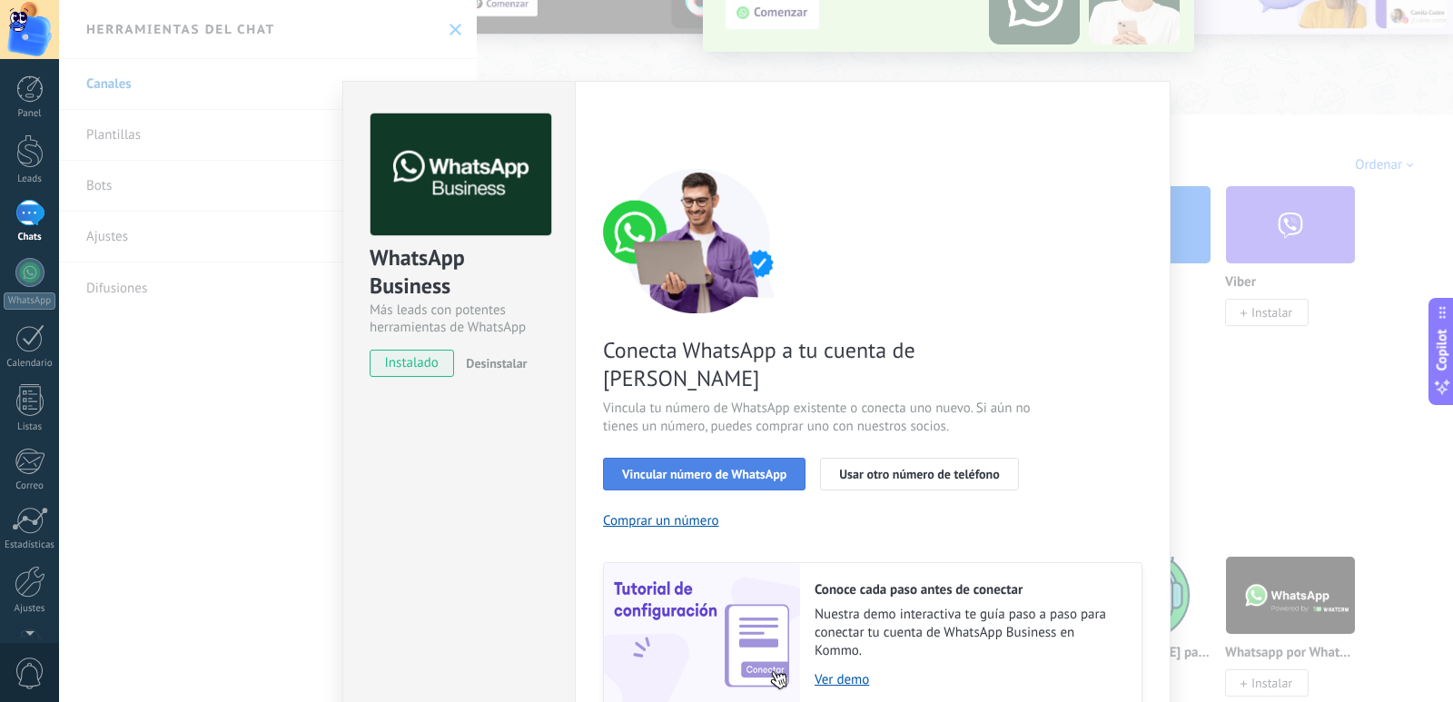
click at [721, 468] on span "Vincular número de WhatsApp" at bounding box center [704, 474] width 164 height 13
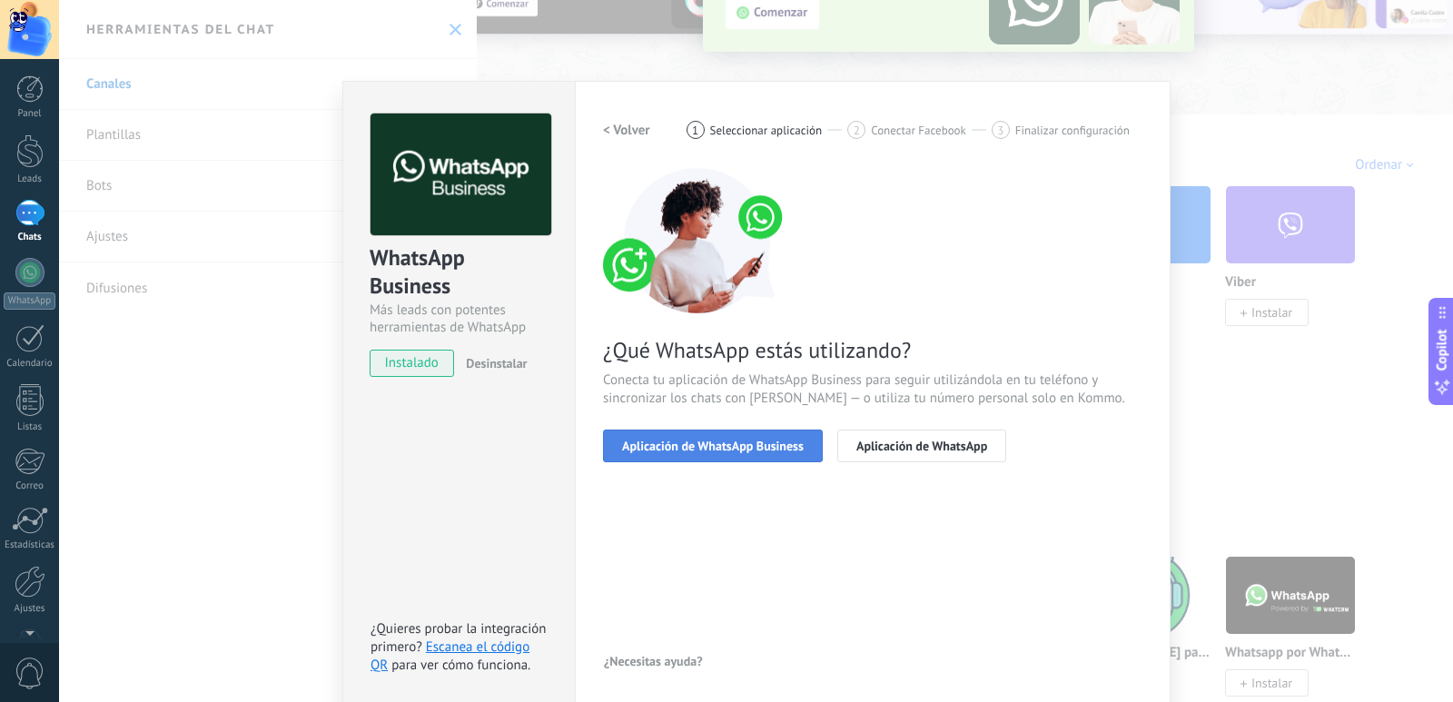
click at [727, 442] on span "Aplicación de WhatsApp Business" at bounding box center [713, 445] width 182 height 13
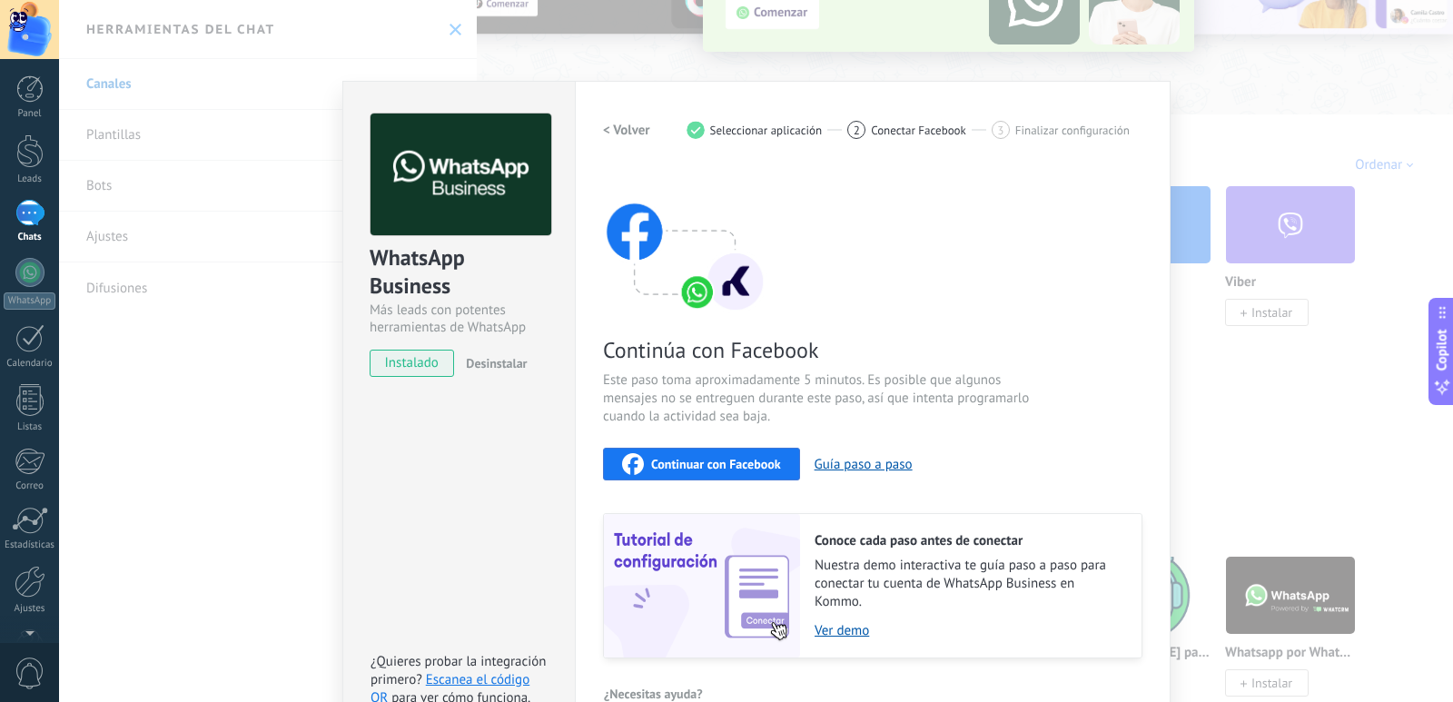
click at [1188, 398] on div "WhatsApp Business Más leads con potentes herramientas de WhatsApp instalado Des…" at bounding box center [756, 351] width 1394 height 702
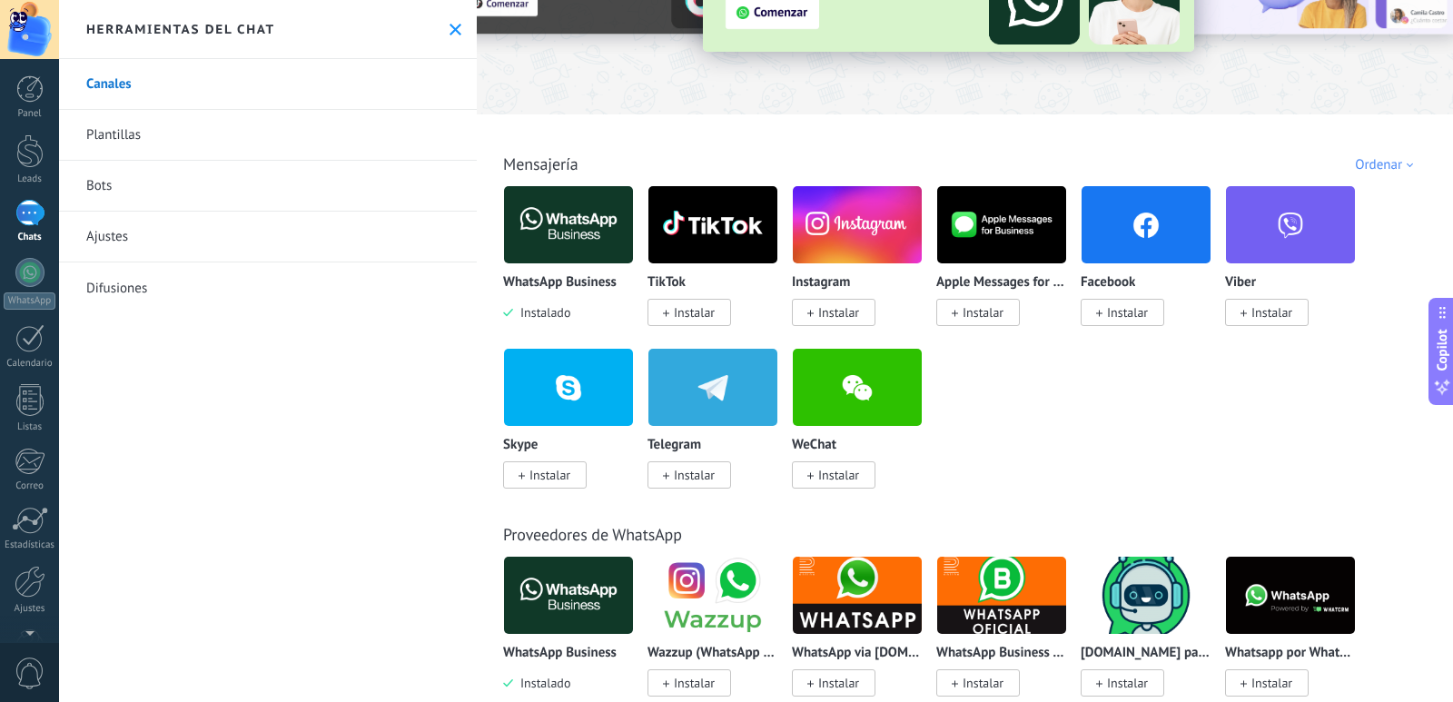
click at [1189, 395] on div at bounding box center [756, 351] width 1394 height 702
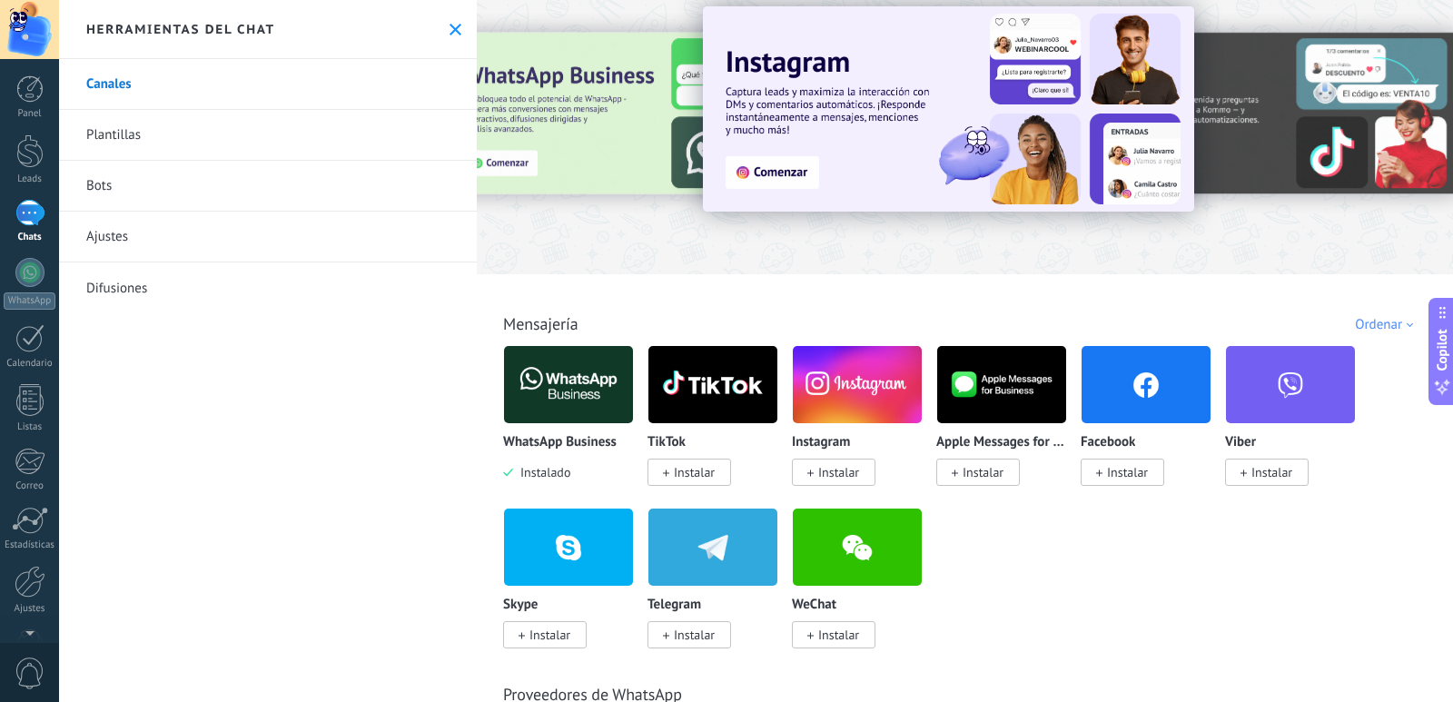
scroll to position [0, 0]
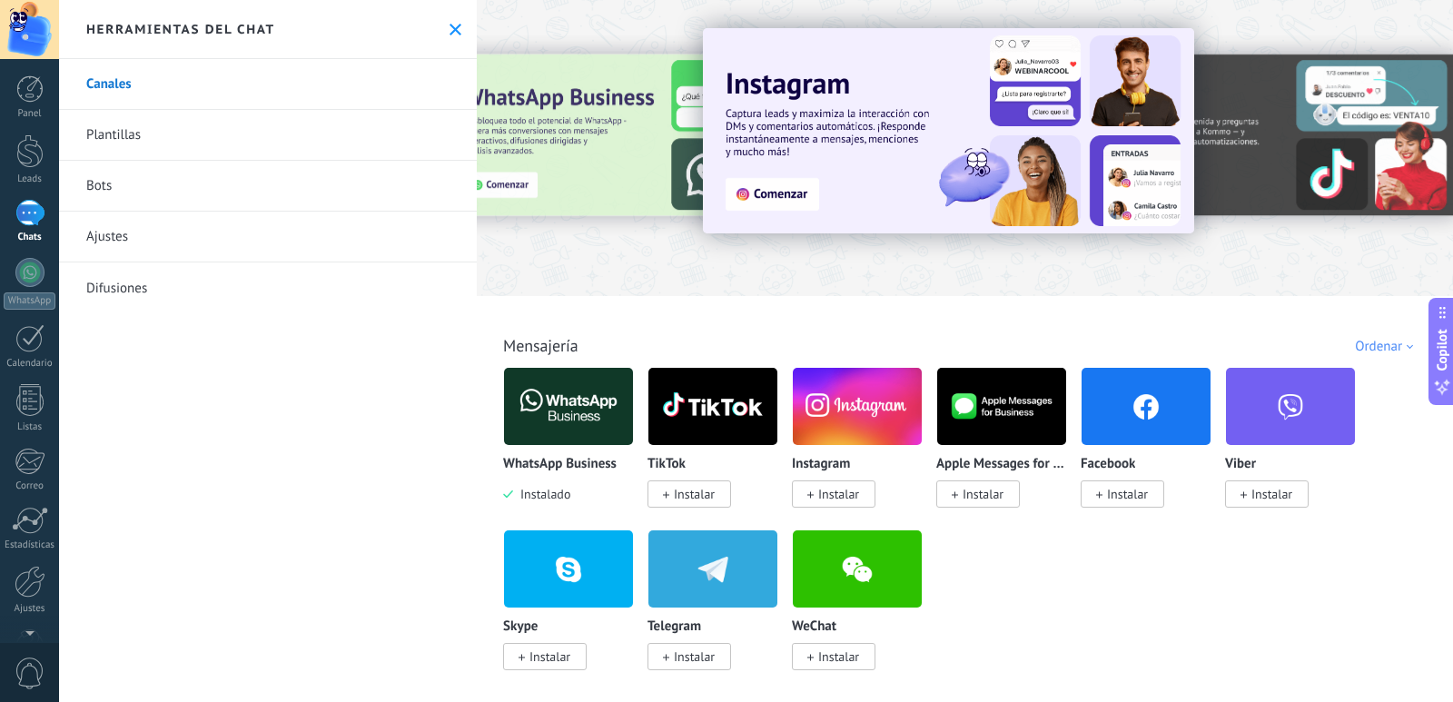
click at [563, 399] on img at bounding box center [568, 406] width 129 height 88
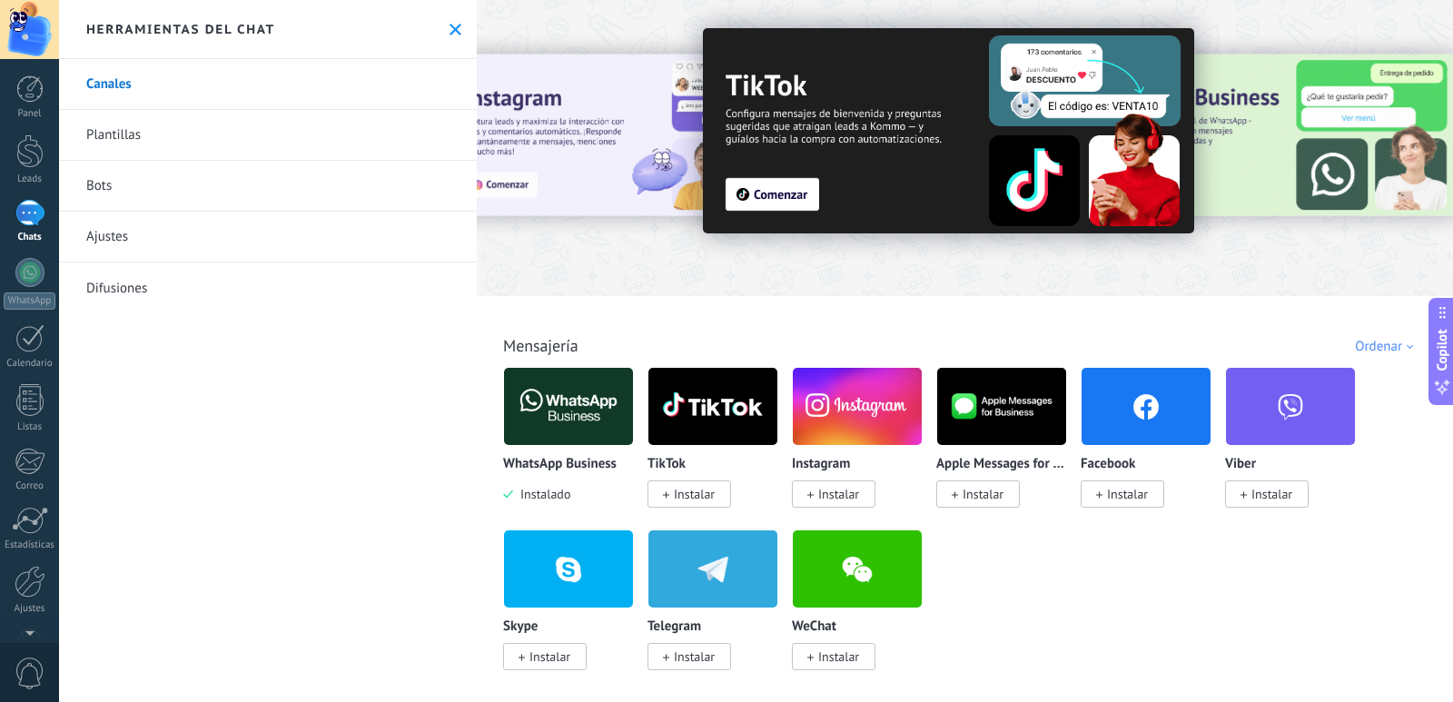
click at [558, 408] on body ".abecls-1,.abecls-2{fill-rule:evenodd}.abecls-2{fill:#fff} .abhcls-1{fill:none}…" at bounding box center [726, 351] width 1453 height 702
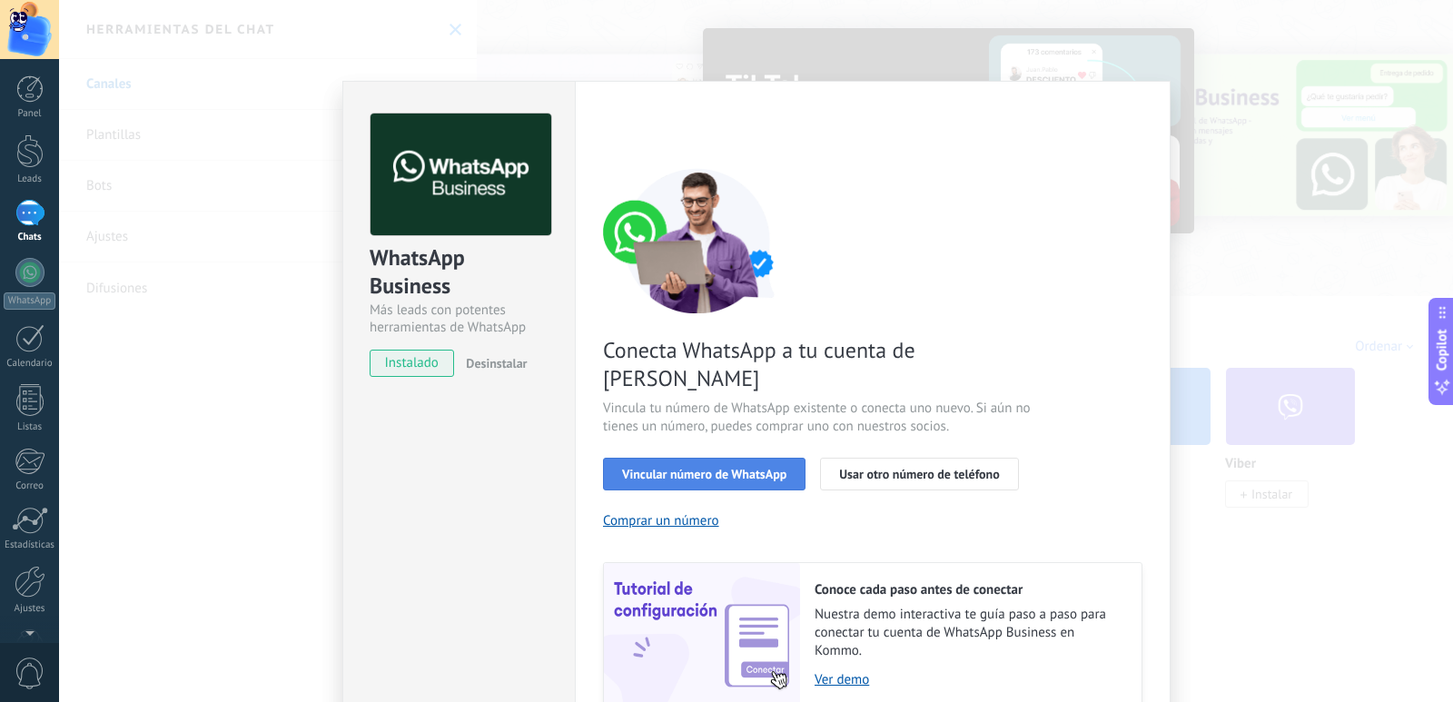
click at [768, 468] on span "Vincular número de WhatsApp" at bounding box center [704, 474] width 164 height 13
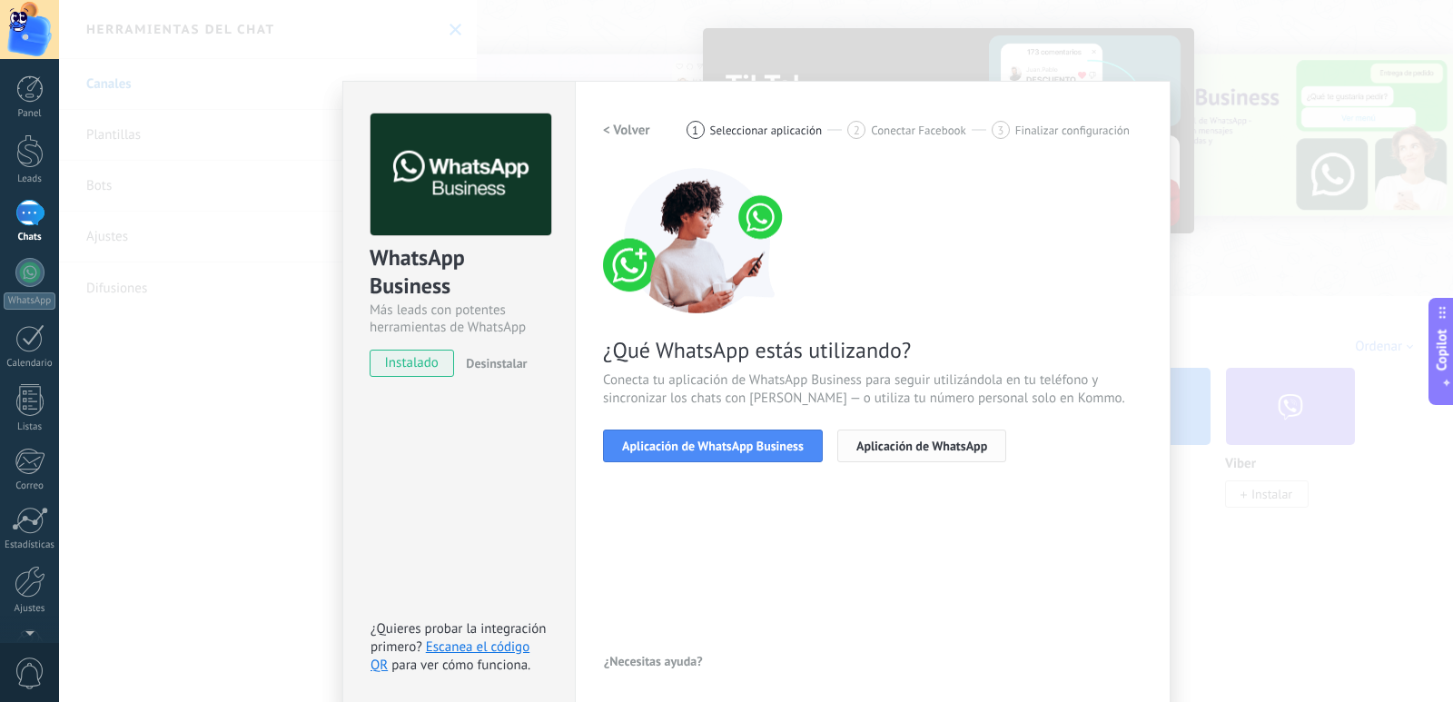
click at [907, 451] on span "Aplicación de WhatsApp" at bounding box center [921, 445] width 131 height 13
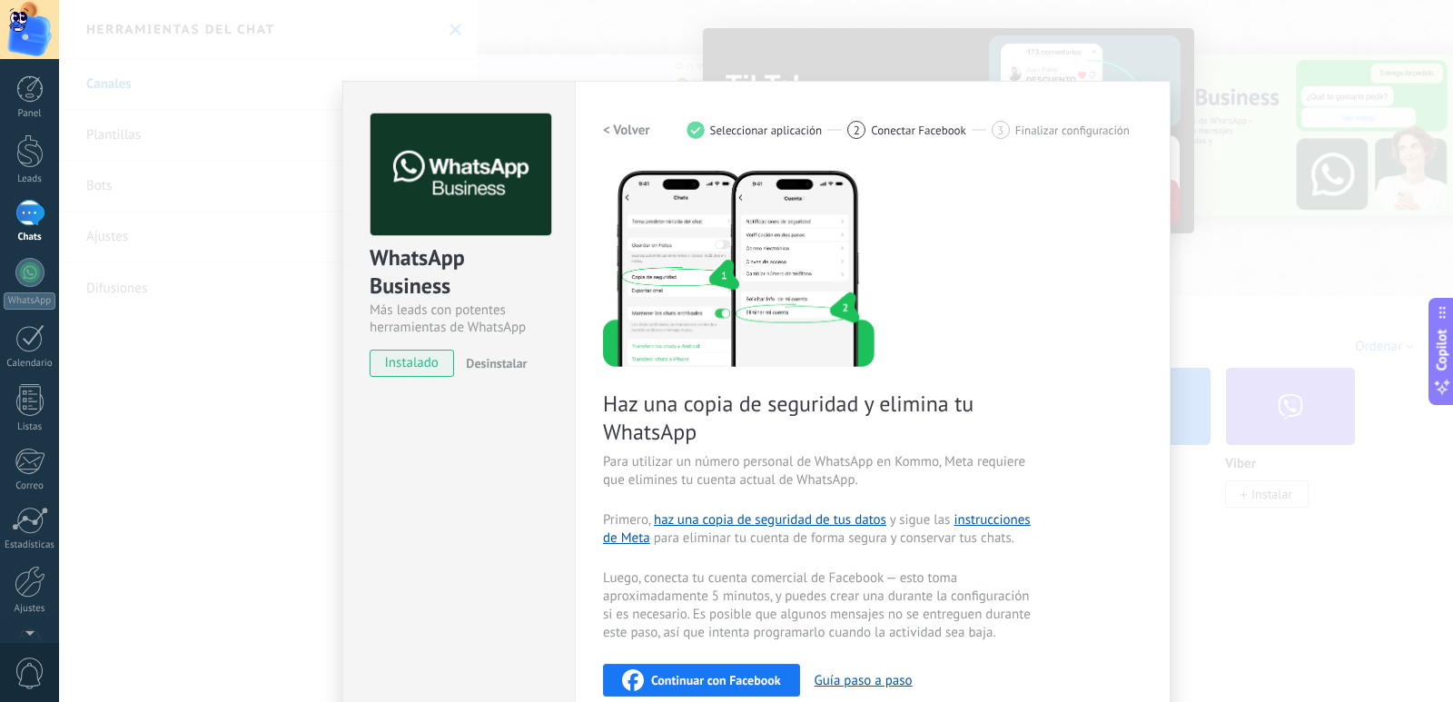
scroll to position [91, 0]
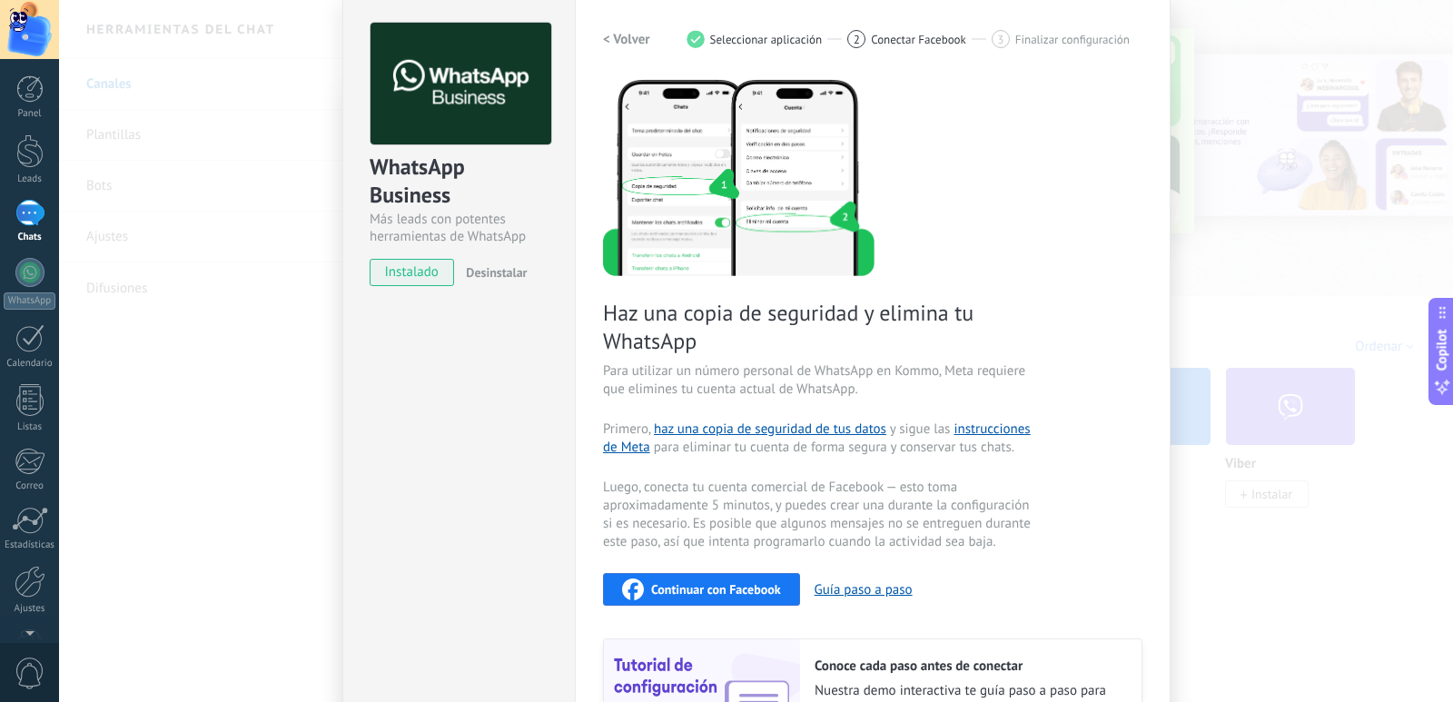
click at [1218, 280] on div "WhatsApp Business Más leads con potentes herramientas de WhatsApp instalado Des…" at bounding box center [756, 351] width 1394 height 702
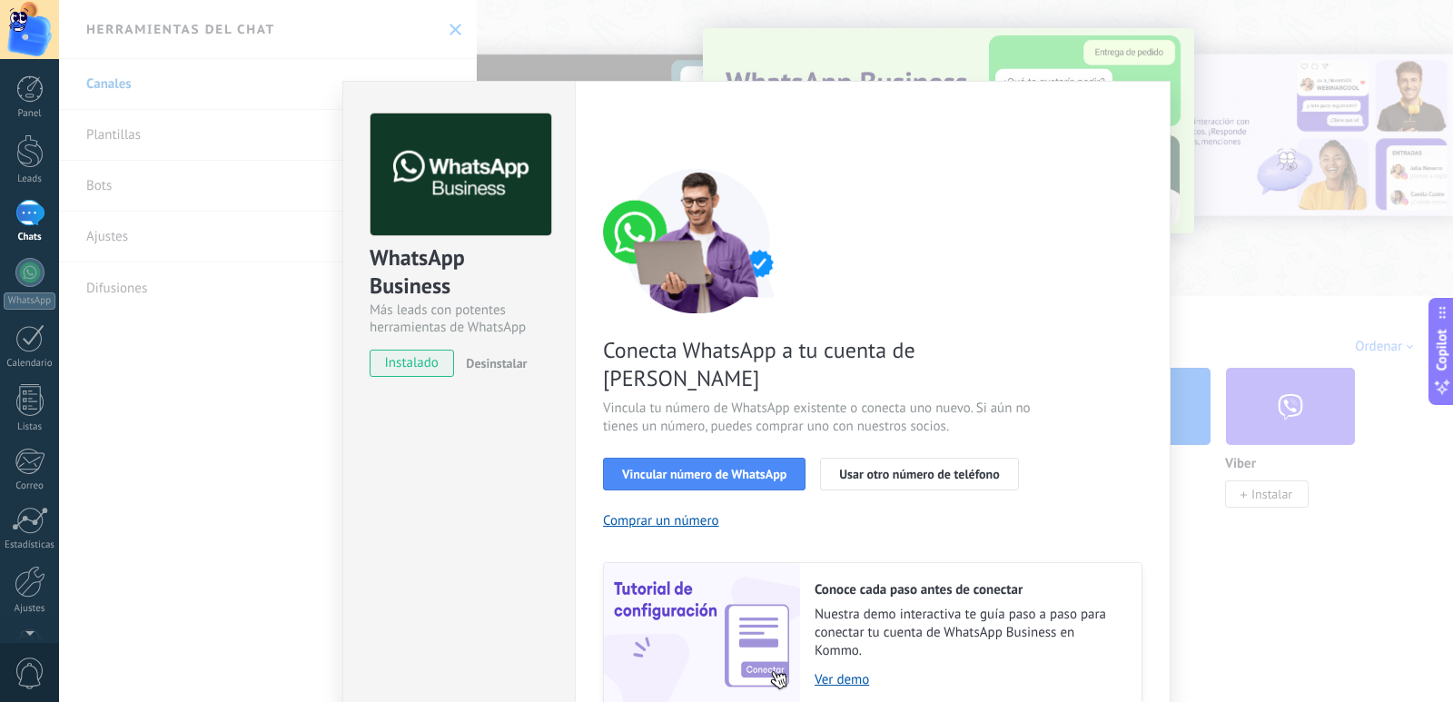
click at [1229, 224] on div "WhatsApp Business Más leads con potentes herramientas de WhatsApp instalado Des…" at bounding box center [756, 351] width 1394 height 702
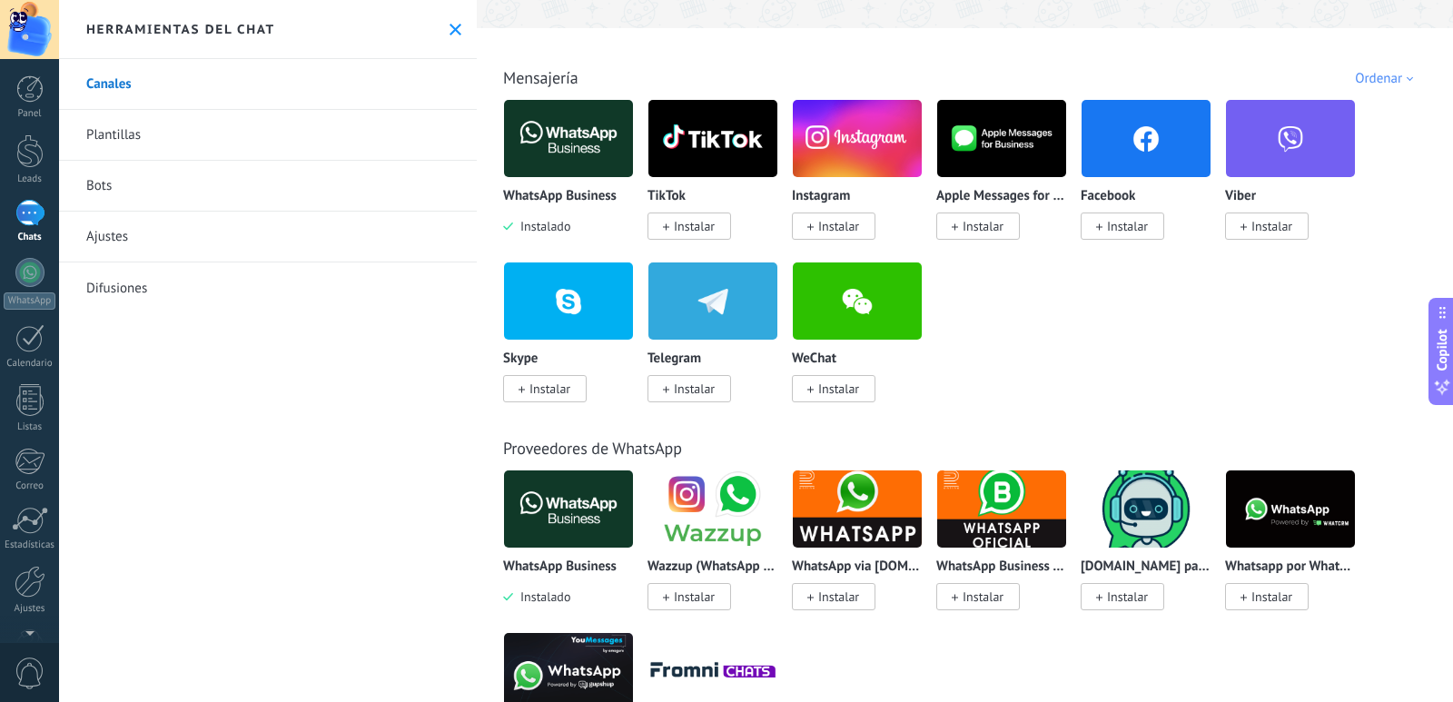
scroll to position [363, 0]
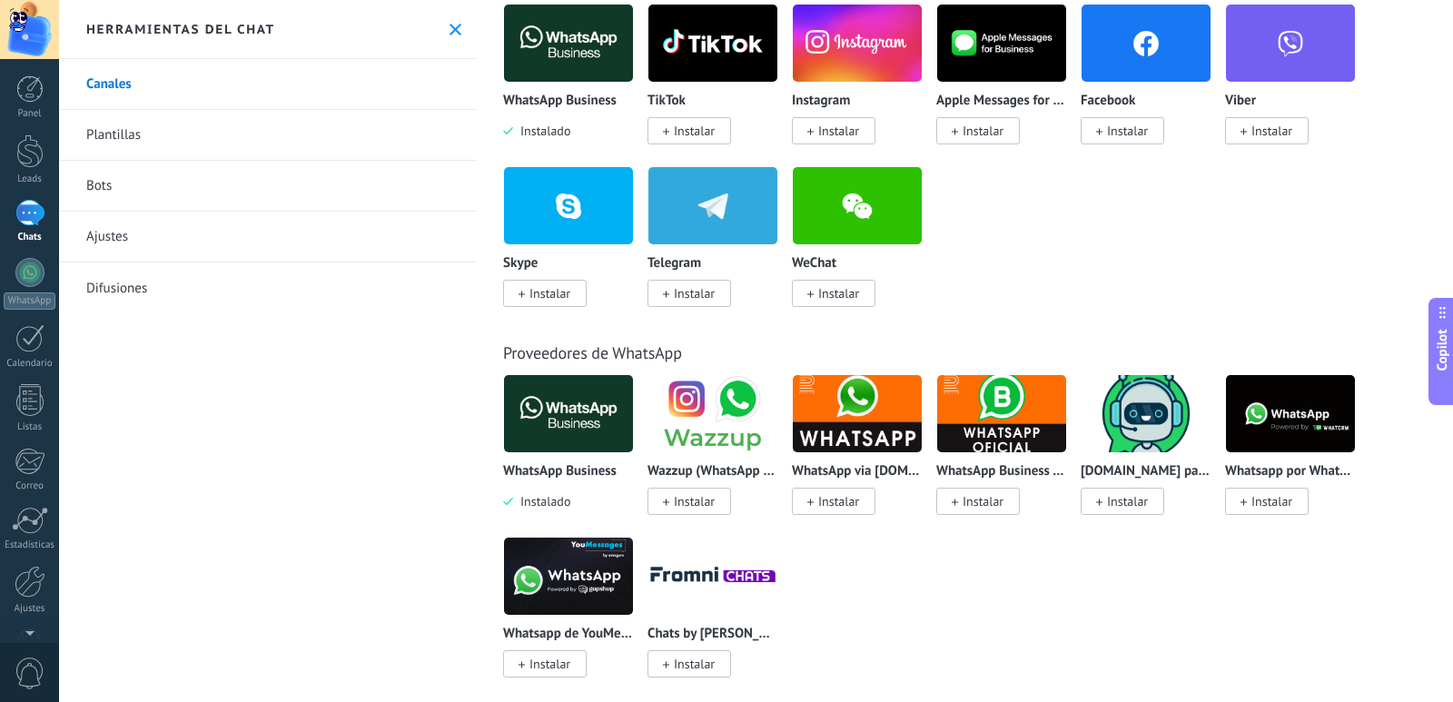
click at [986, 414] on img at bounding box center [1001, 414] width 129 height 88
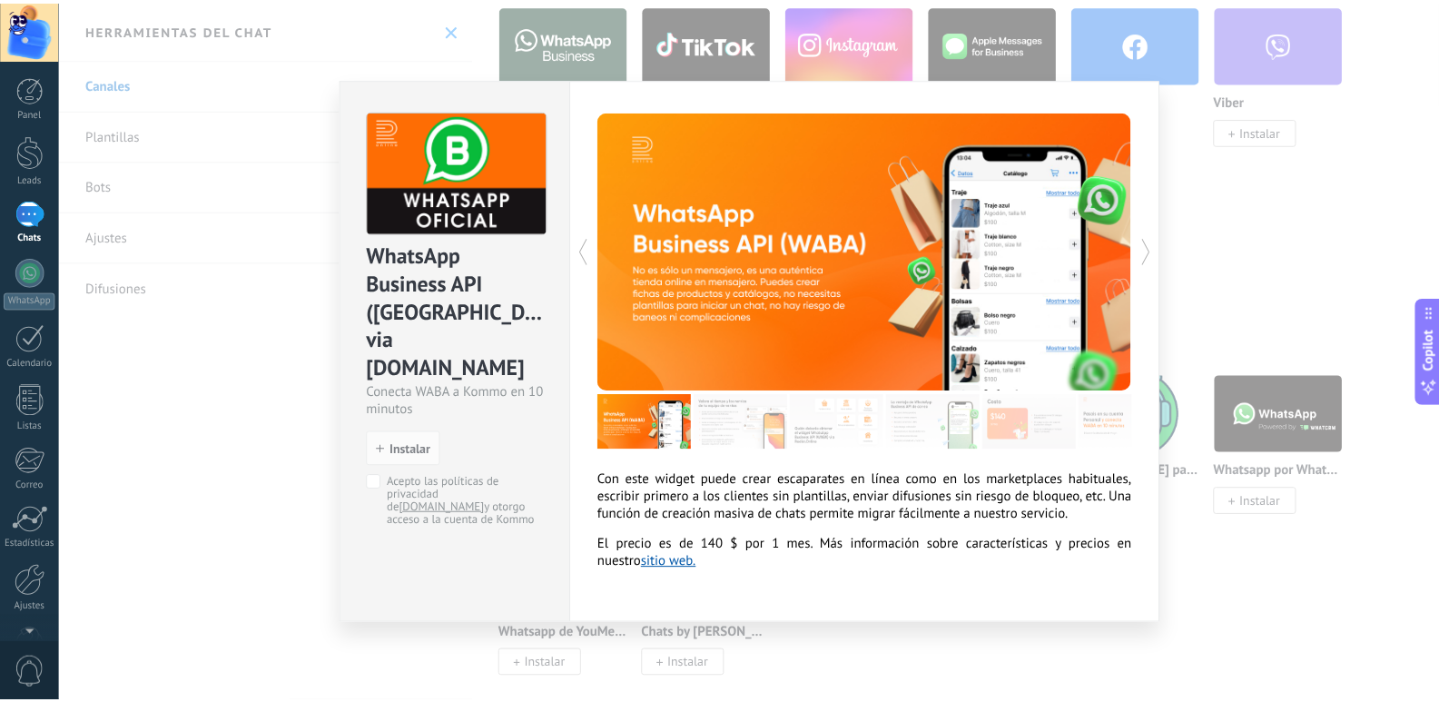
scroll to position [0, 44]
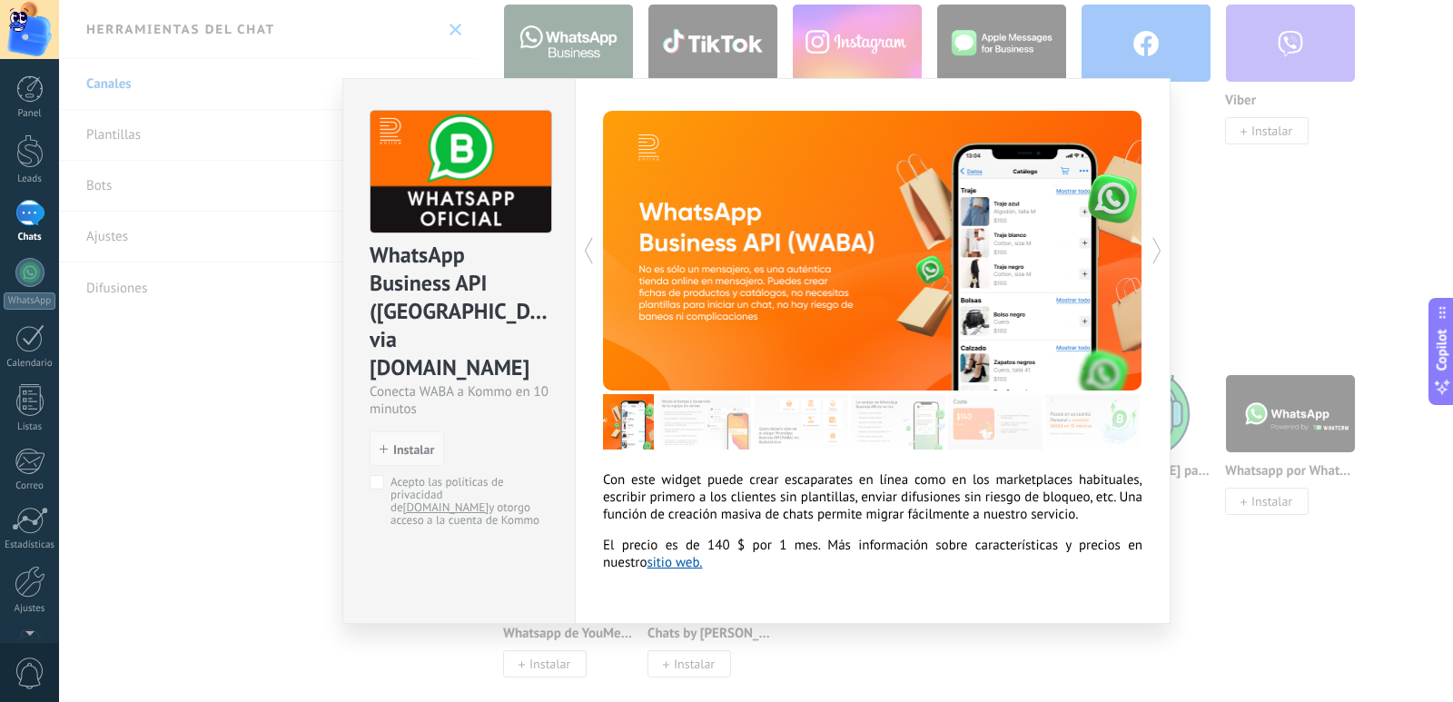
click at [427, 443] on span "Instalar" at bounding box center [413, 449] width 41 height 13
click at [389, 434] on button "Instalar" at bounding box center [407, 448] width 74 height 35
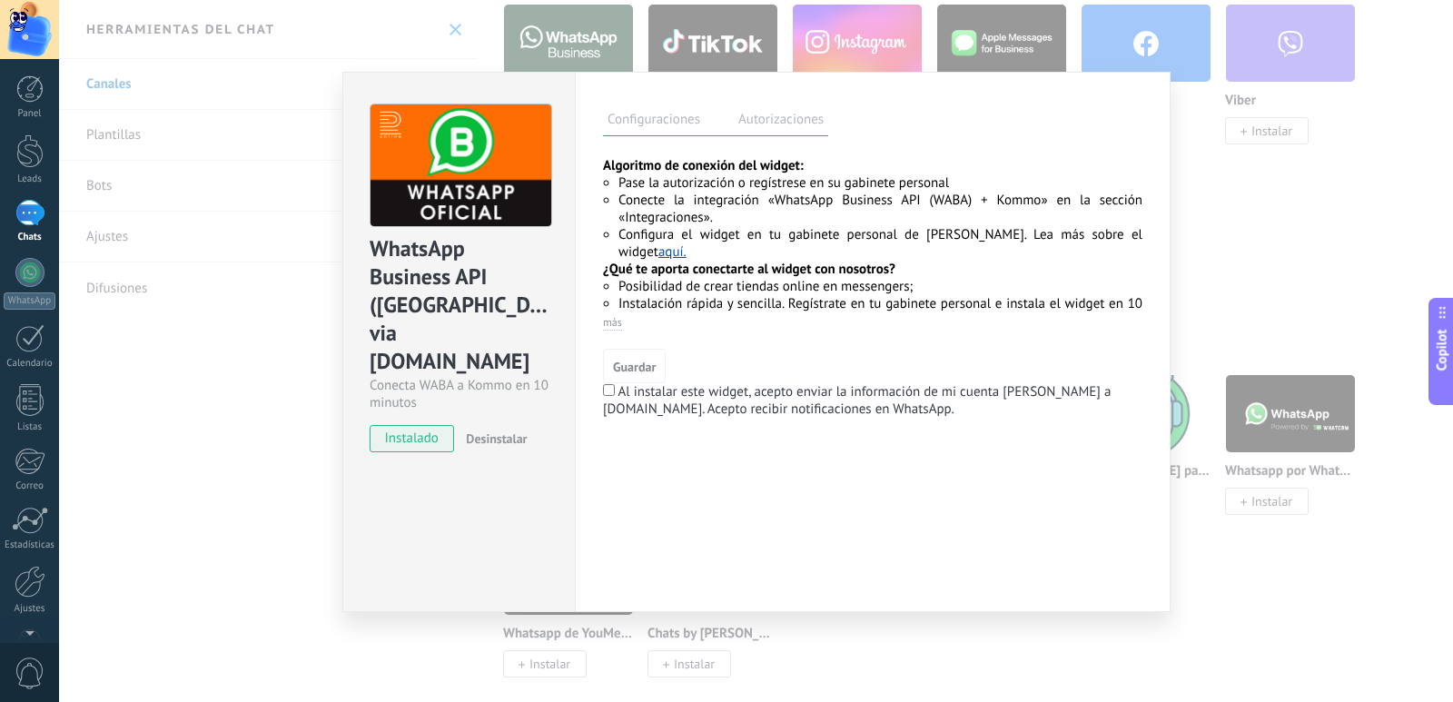
click at [260, 149] on div "WhatsApp Business API ([GEOGRAPHIC_DATA]) via [DOMAIN_NAME] Conecta WABA a Komm…" at bounding box center [756, 351] width 1394 height 702
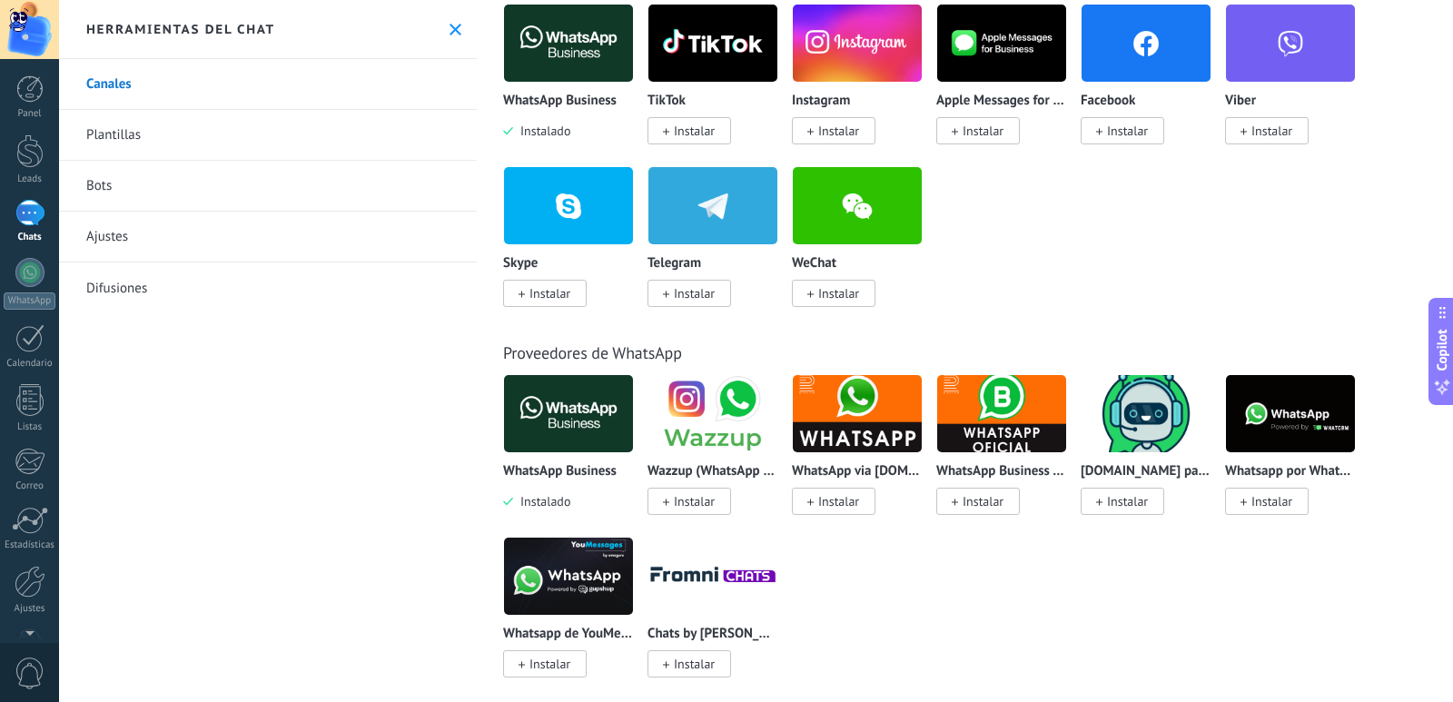
click at [432, 39] on div "Herramientas del chat" at bounding box center [268, 29] width 418 height 59
click at [449, 31] on use at bounding box center [455, 30] width 12 height 12
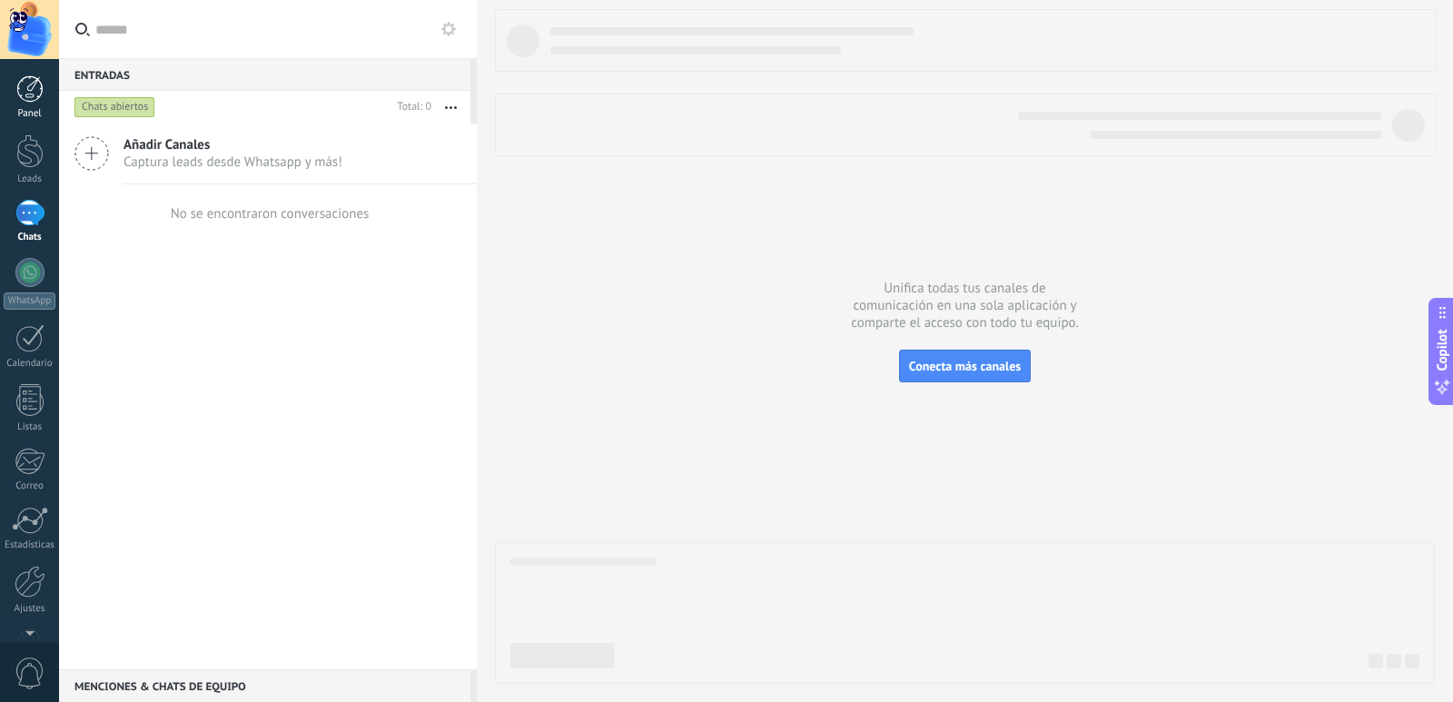
click at [35, 107] on link "Panel" at bounding box center [29, 97] width 59 height 44
